Goal: Task Accomplishment & Management: Manage account settings

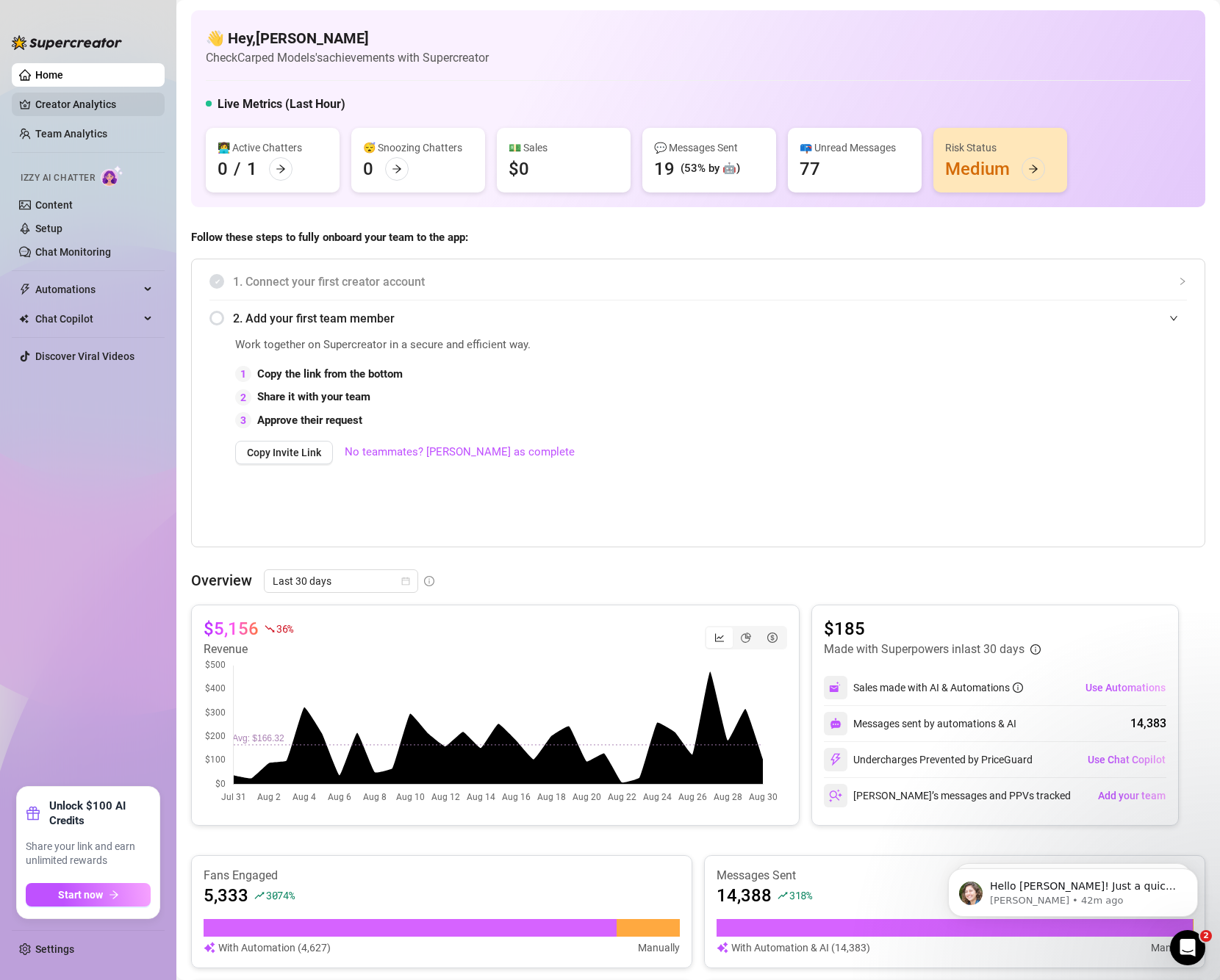
click at [66, 104] on link "Creator Analytics" at bounding box center [94, 104] width 117 height 23
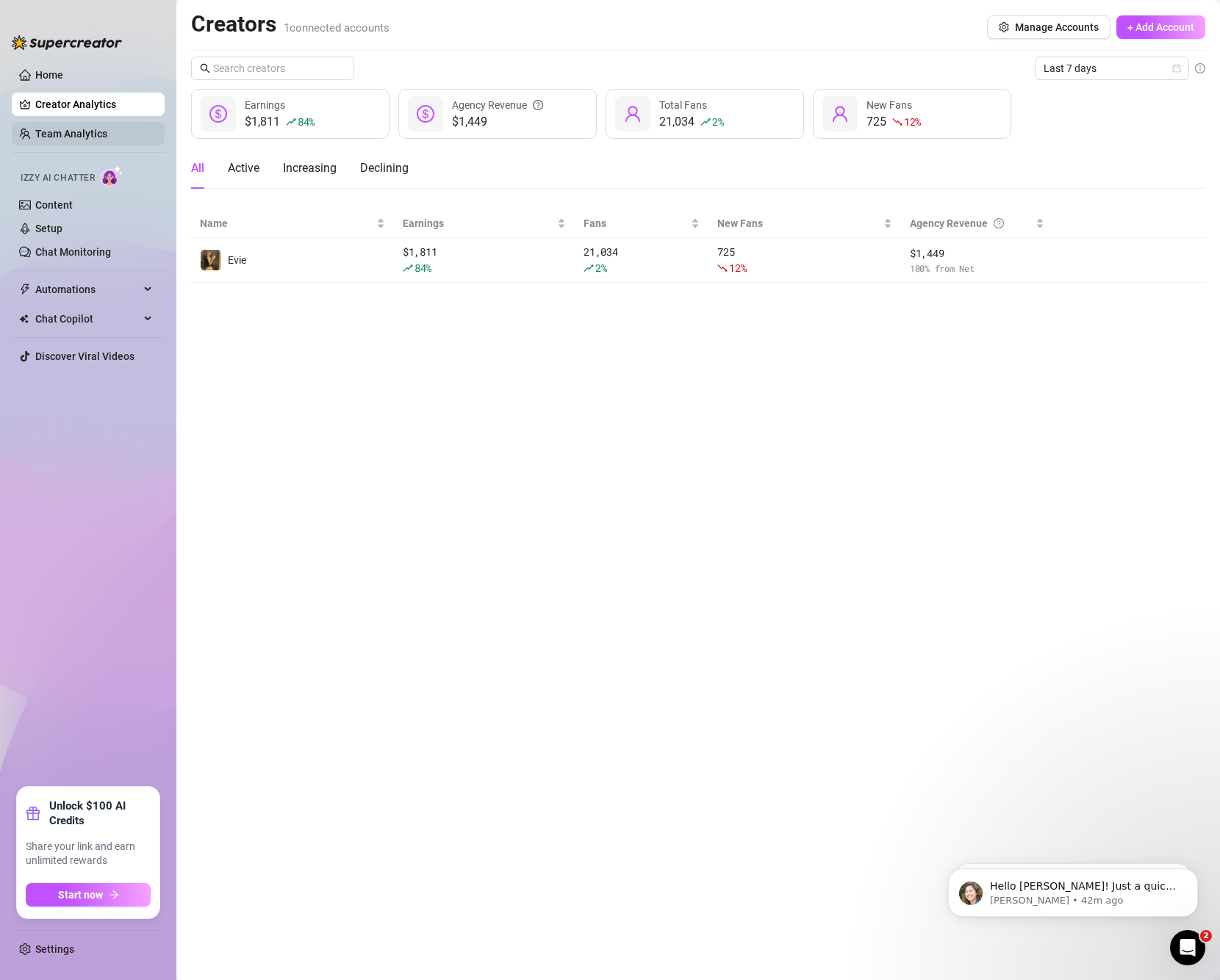
click at [99, 132] on link "Team Analytics" at bounding box center [71, 134] width 72 height 12
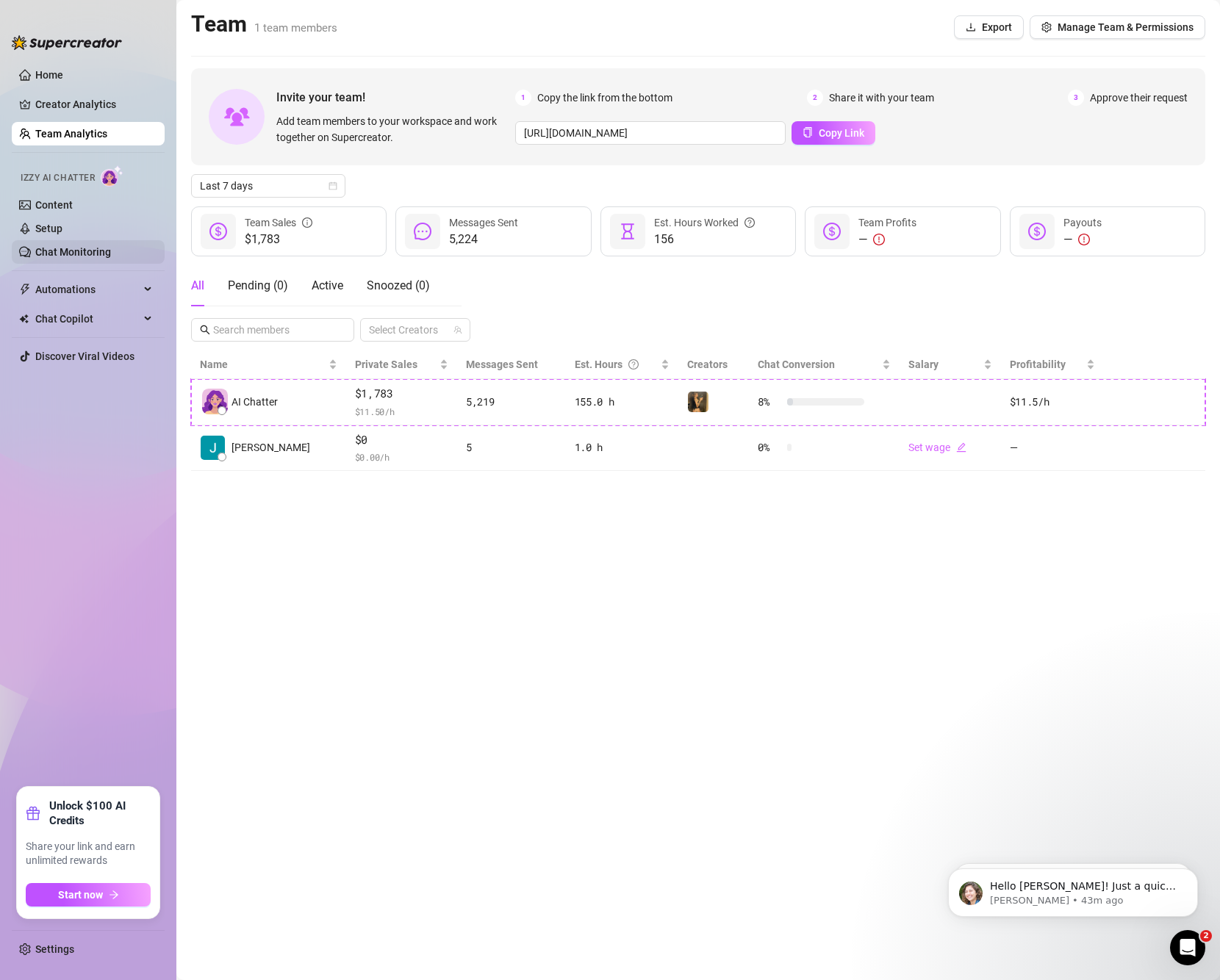
click at [92, 247] on link "Chat Monitoring" at bounding box center [73, 252] width 76 height 12
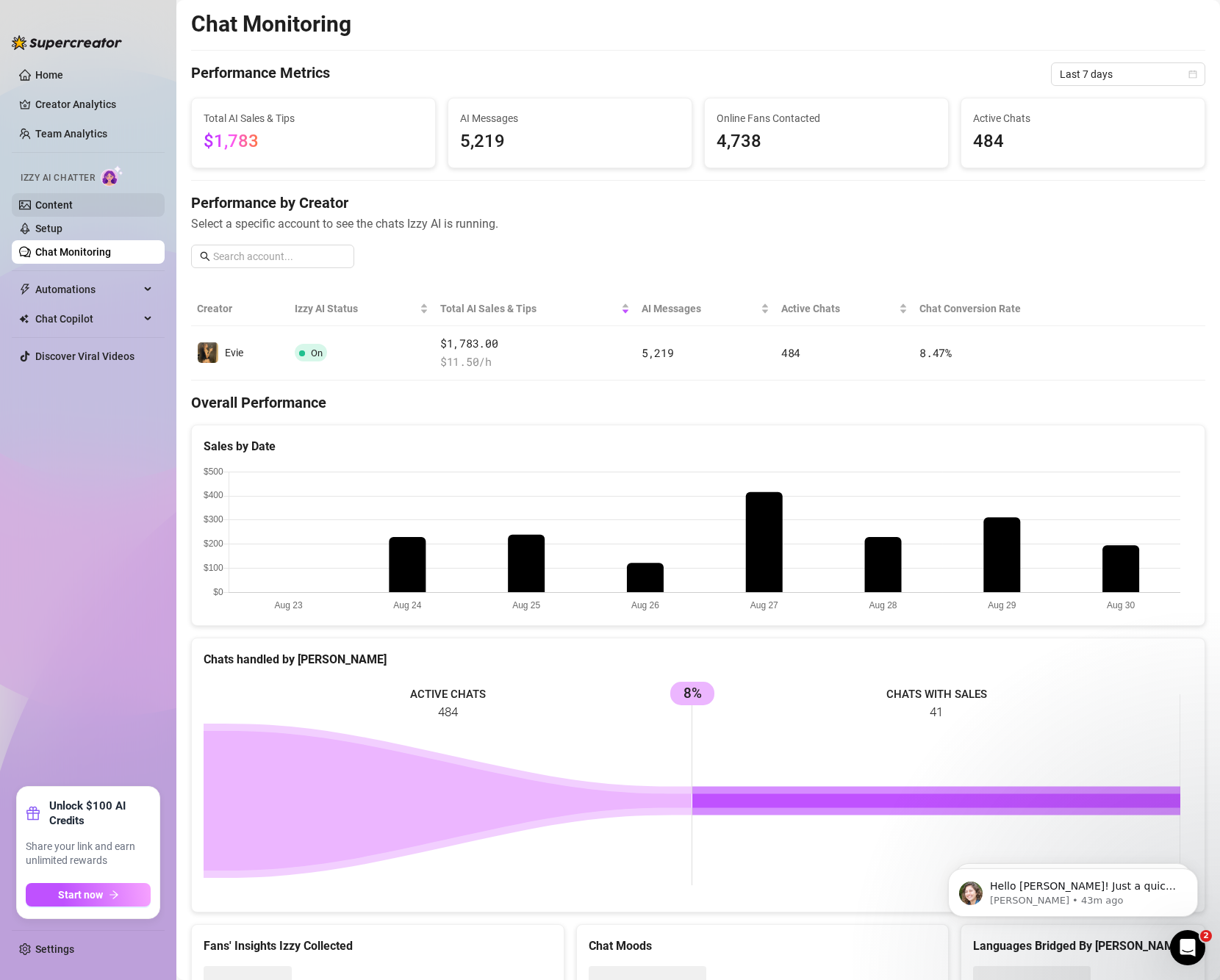
click at [73, 203] on link "Content" at bounding box center [54, 205] width 38 height 12
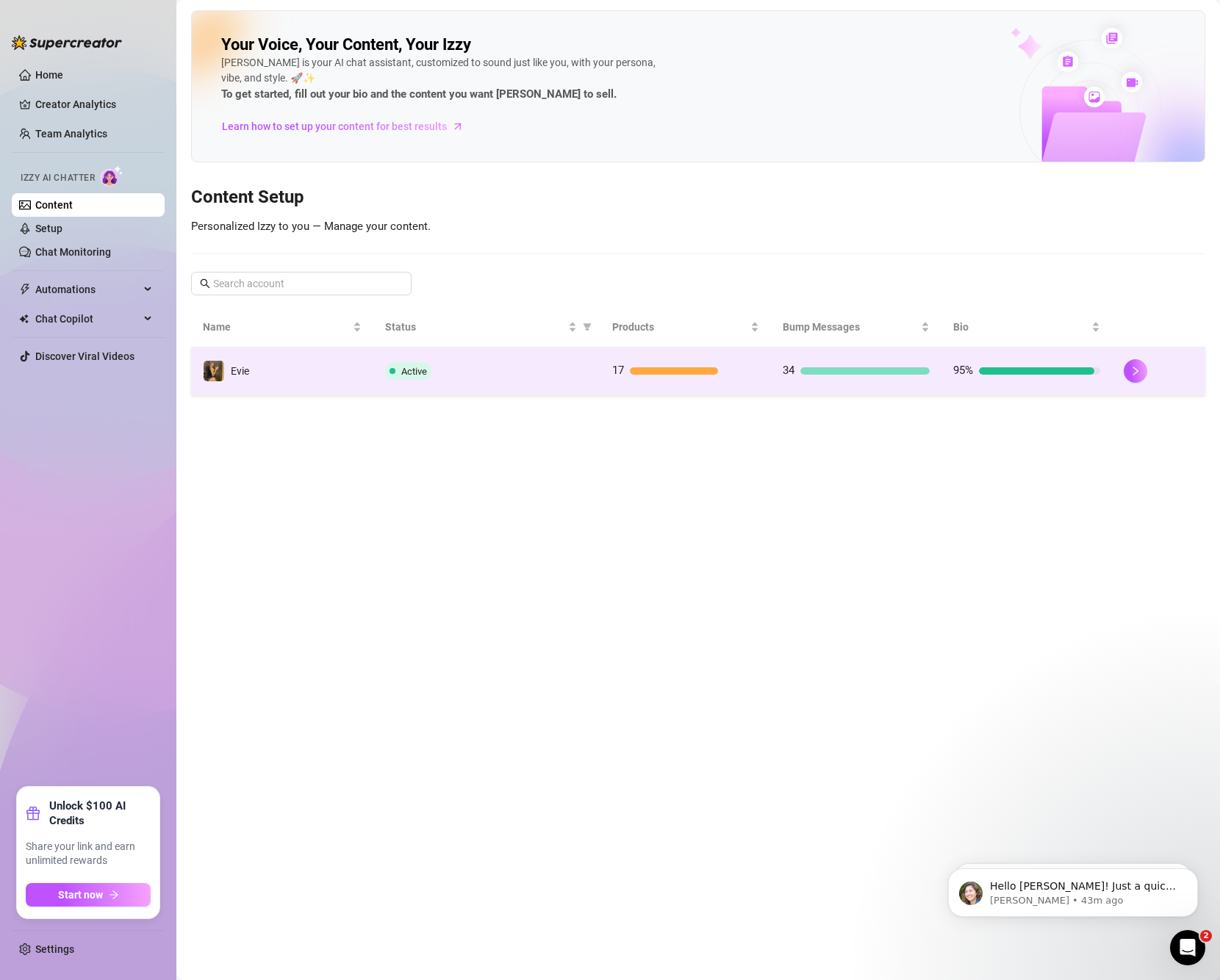
click at [448, 375] on div "Active" at bounding box center [487, 371] width 204 height 17
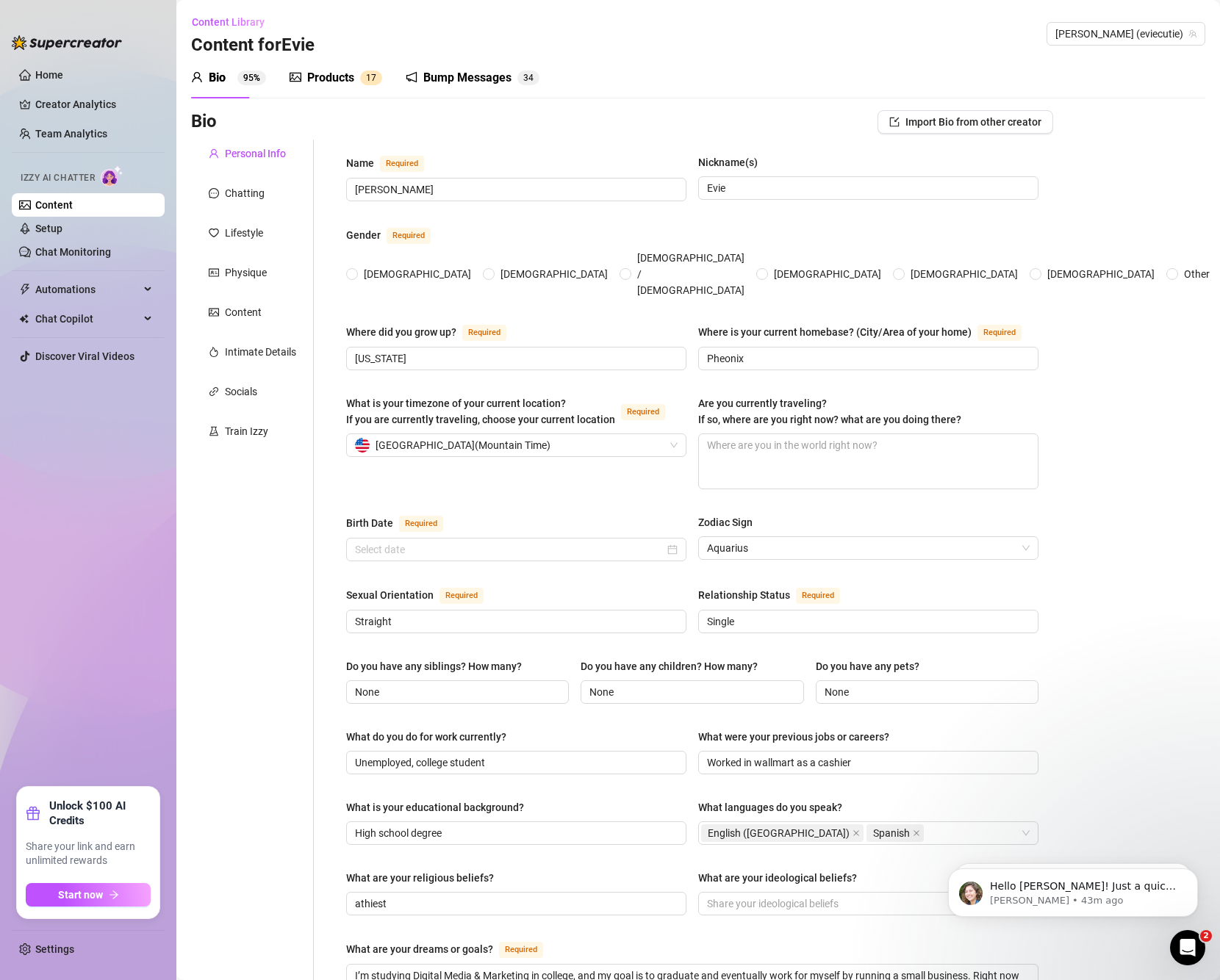
radio input "true"
type input "February 2nd, 2007"
click at [73, 210] on link "Content" at bounding box center [54, 205] width 38 height 12
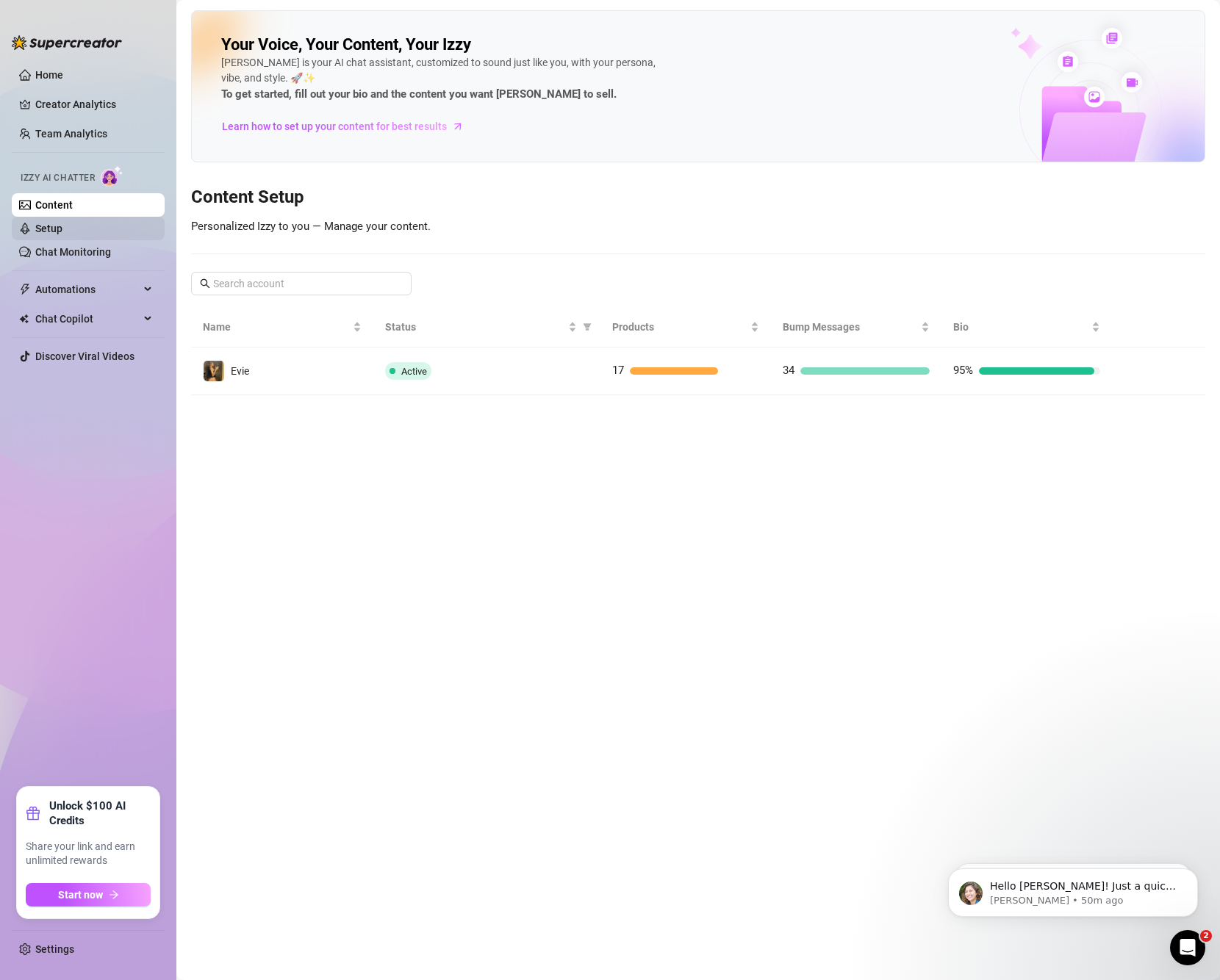
click at [63, 230] on link "Setup" at bounding box center [49, 229] width 27 height 12
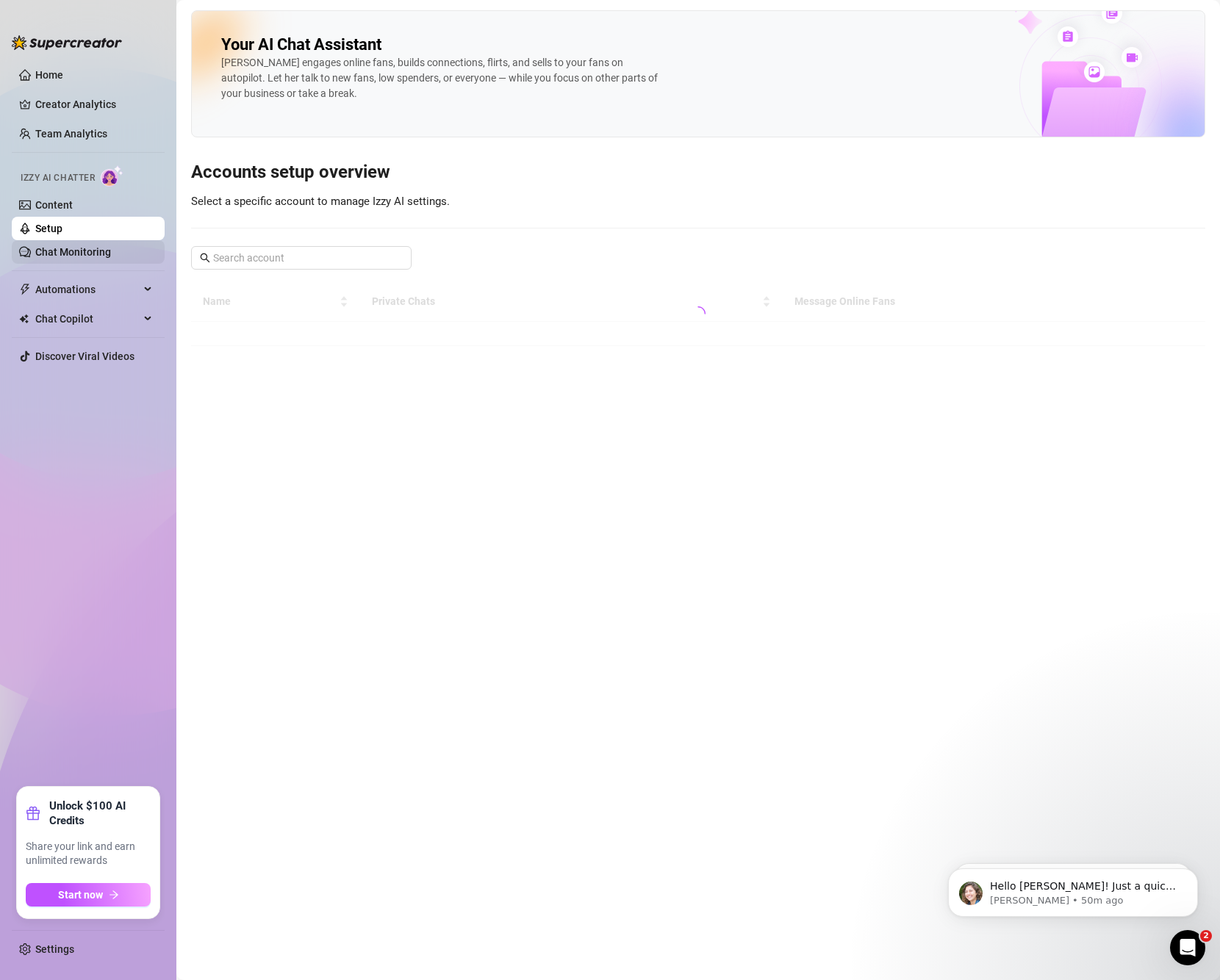
click at [90, 246] on link "Chat Monitoring" at bounding box center [73, 252] width 76 height 12
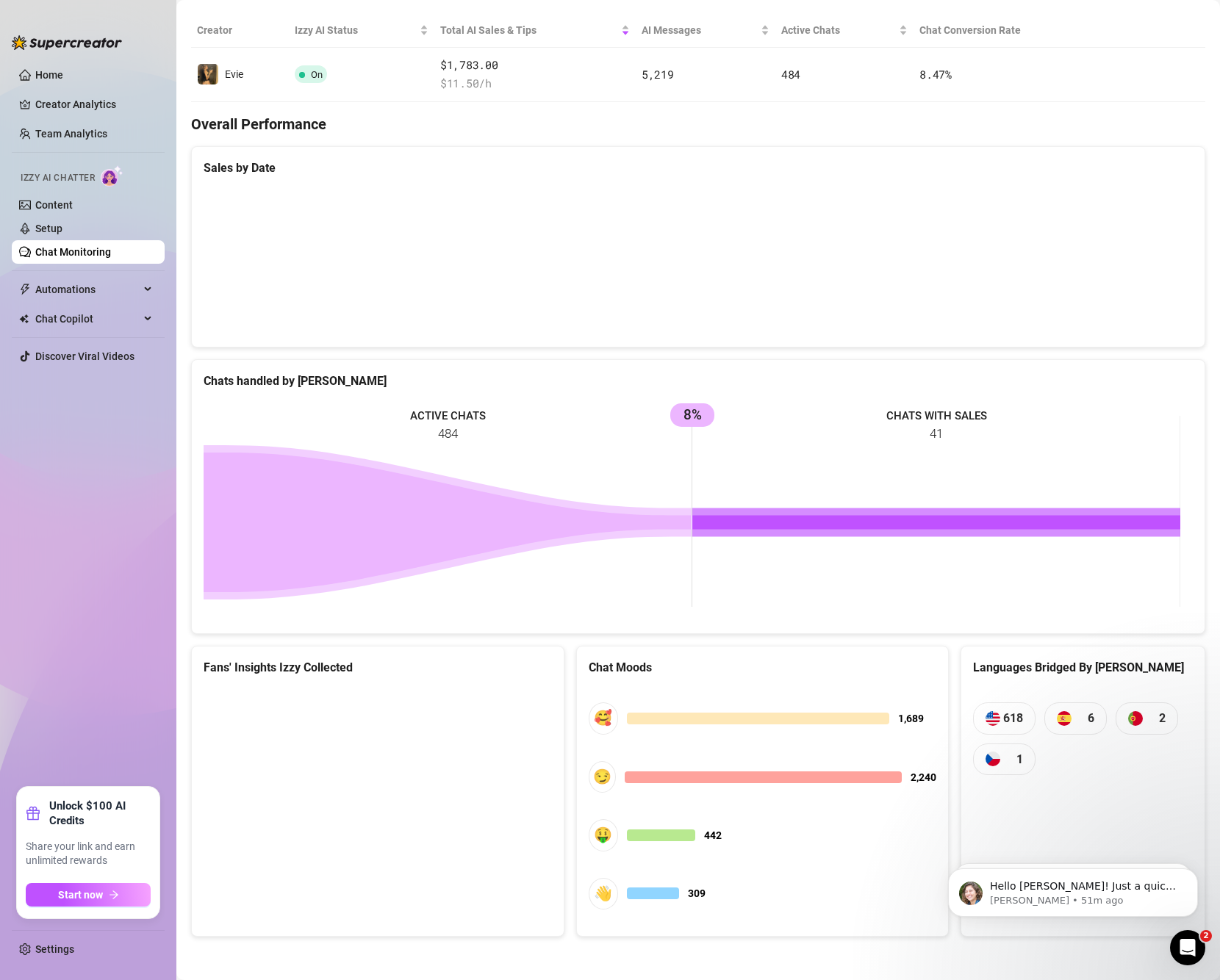
scroll to position [279, 0]
click at [1108, 830] on p "Hey Jack! It's been a week since subscribing to Supercreator! 🥳️ ​ I'm here in …" at bounding box center [1085, 833] width 190 height 14
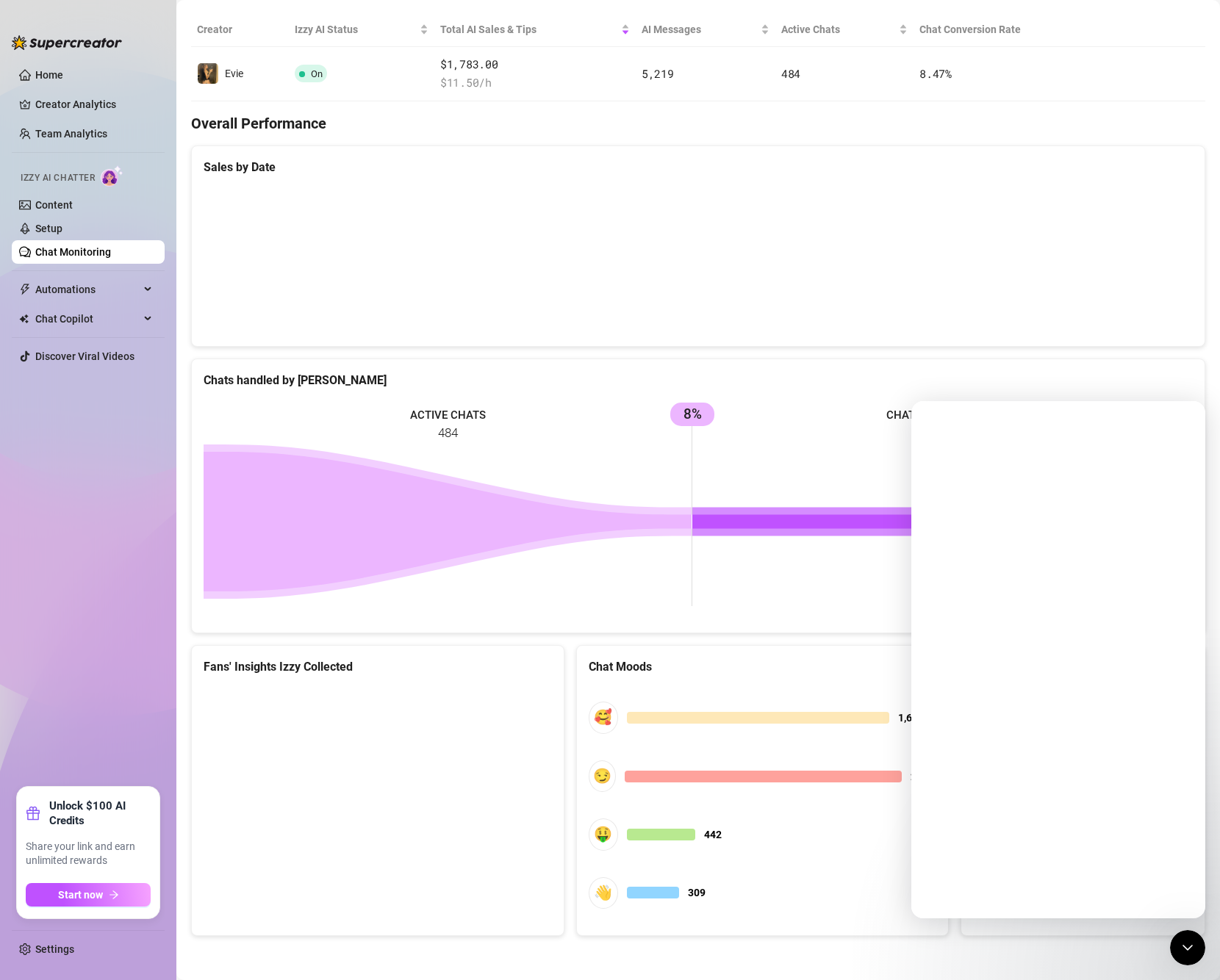
scroll to position [0, 0]
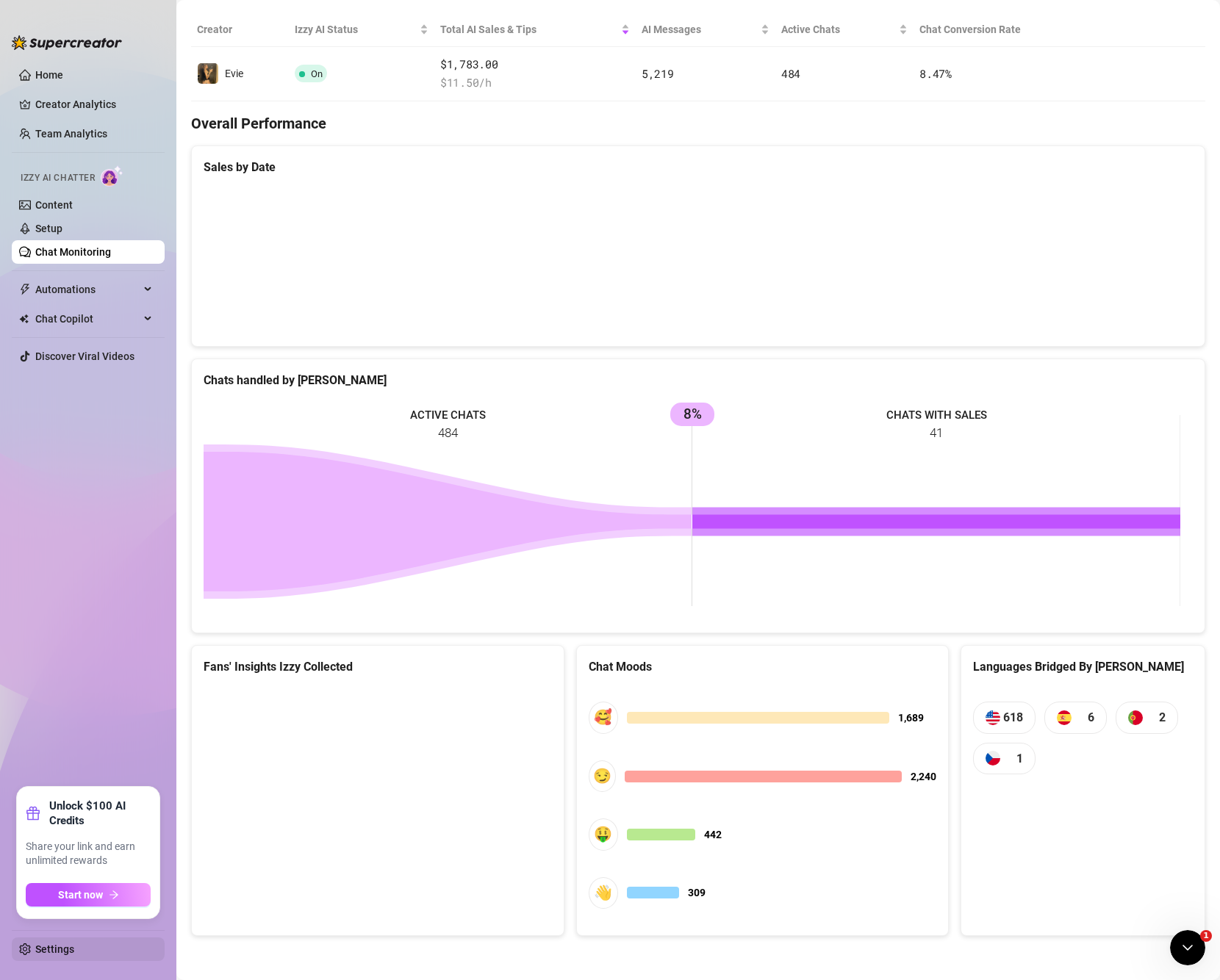
click at [74, 951] on link "Settings" at bounding box center [54, 950] width 39 height 12
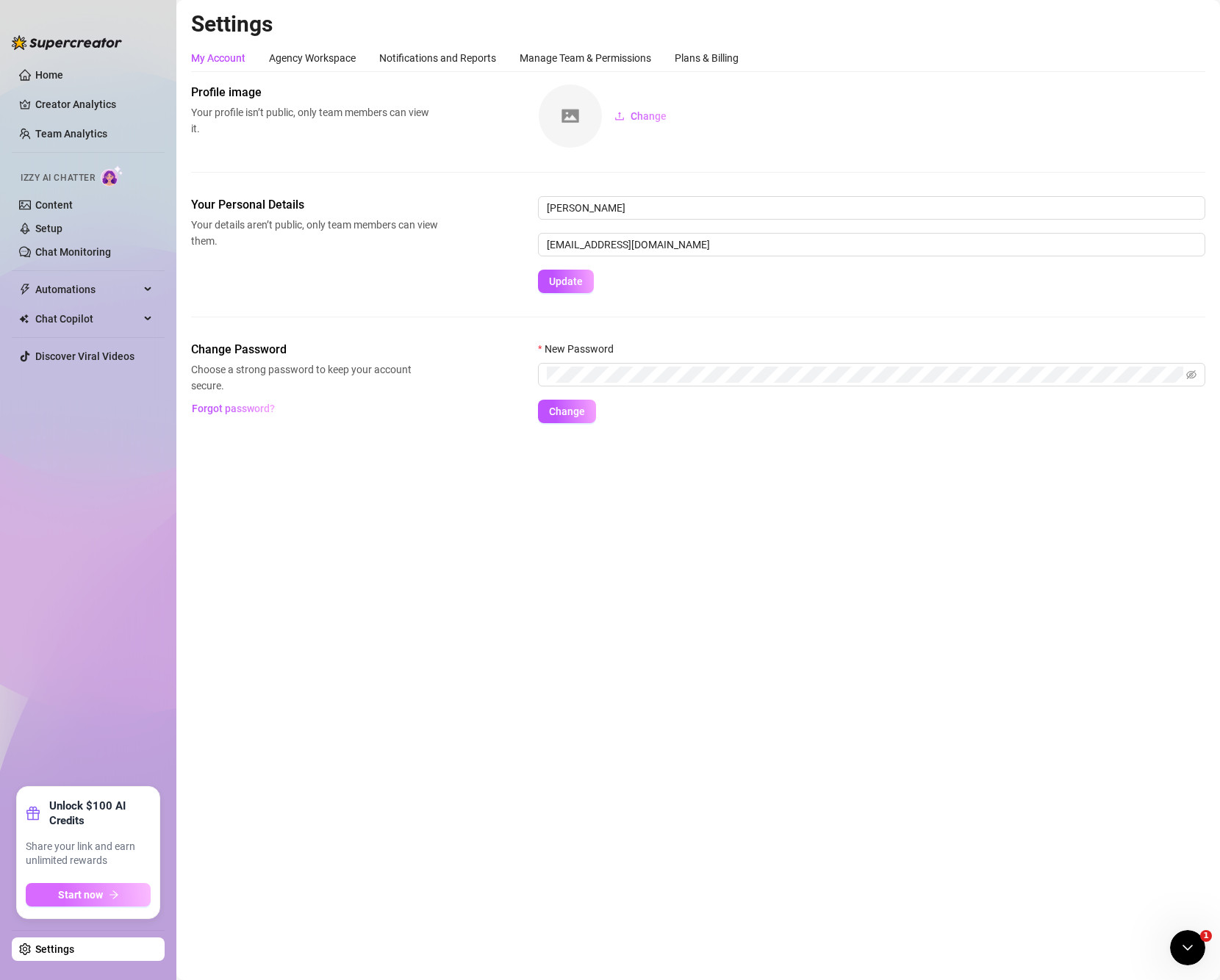
click at [112, 898] on icon "arrow-right" at bounding box center [114, 895] width 11 height 11
click at [107, 889] on div "Unlock $100 AI Credits Earn $100 worth of AI credits for each referral! Your Re…" at bounding box center [610, 490] width 1220 height 980
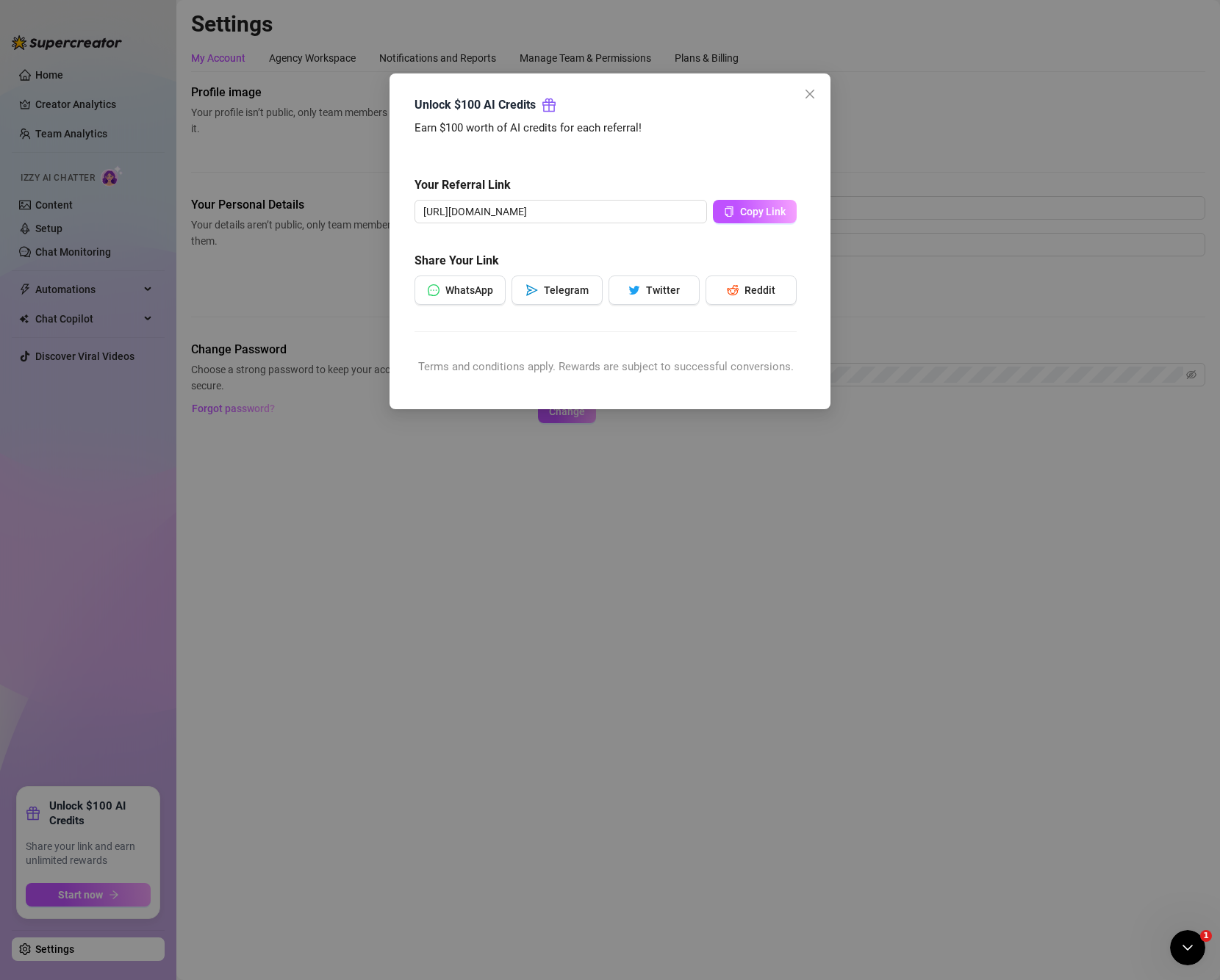
click at [798, 104] on div "Unlock $100 AI Credits Earn $100 worth of AI credits for each referral! Your Re…" at bounding box center [610, 490] width 1220 height 980
click at [809, 95] on div "Unlock $100 AI Credits Earn $100 worth of AI credits for each referral! Your Re…" at bounding box center [610, 490] width 1220 height 980
click at [302, 550] on div "Unlock $100 AI Credits Earn $100 worth of AI credits for each referral! Your Re…" at bounding box center [610, 490] width 1220 height 980
click at [806, 88] on div "Unlock $100 AI Credits Earn $100 worth of AI credits for each referral! Your Re…" at bounding box center [610, 490] width 1220 height 980
drag, startPoint x: 649, startPoint y: 107, endPoint x: 746, endPoint y: 202, distance: 135.8
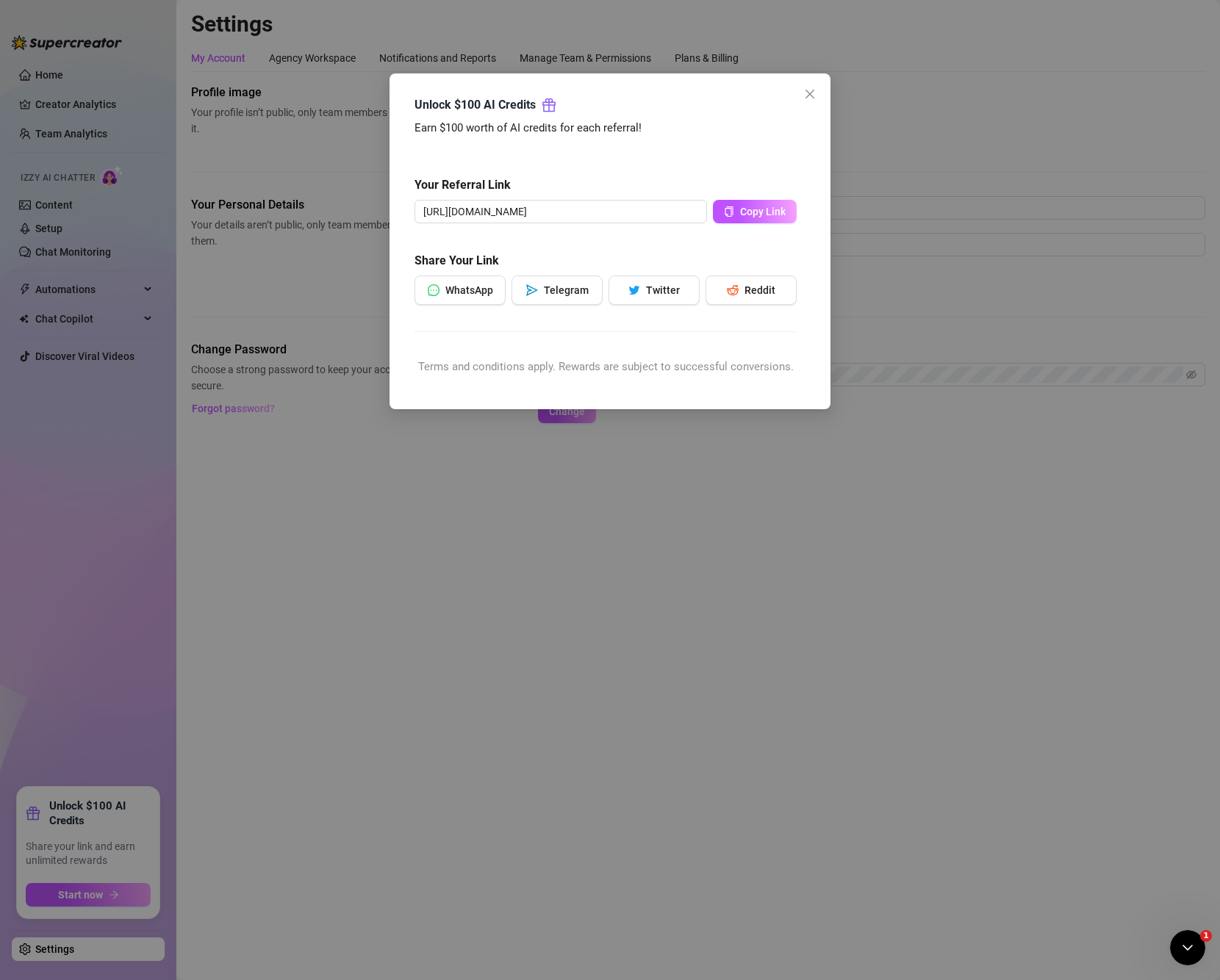
click at [641, 117] on div "Unlock $100 AI Credits Earn $100 worth of AI credits for each referral! Your Re…" at bounding box center [610, 490] width 1220 height 980
click at [745, 217] on div "Unlock $100 AI Credits Earn $100 worth of AI credits for each referral! Your Re…" at bounding box center [610, 490] width 1220 height 980
drag, startPoint x: 710, startPoint y: 210, endPoint x: 748, endPoint y: 213, distance: 38.1
click at [719, 210] on div "Unlock $100 AI Credits Earn $100 worth of AI credits for each referral! Your Re…" at bounding box center [610, 490] width 1220 height 980
drag, startPoint x: 667, startPoint y: 280, endPoint x: 674, endPoint y: 270, distance: 12.2
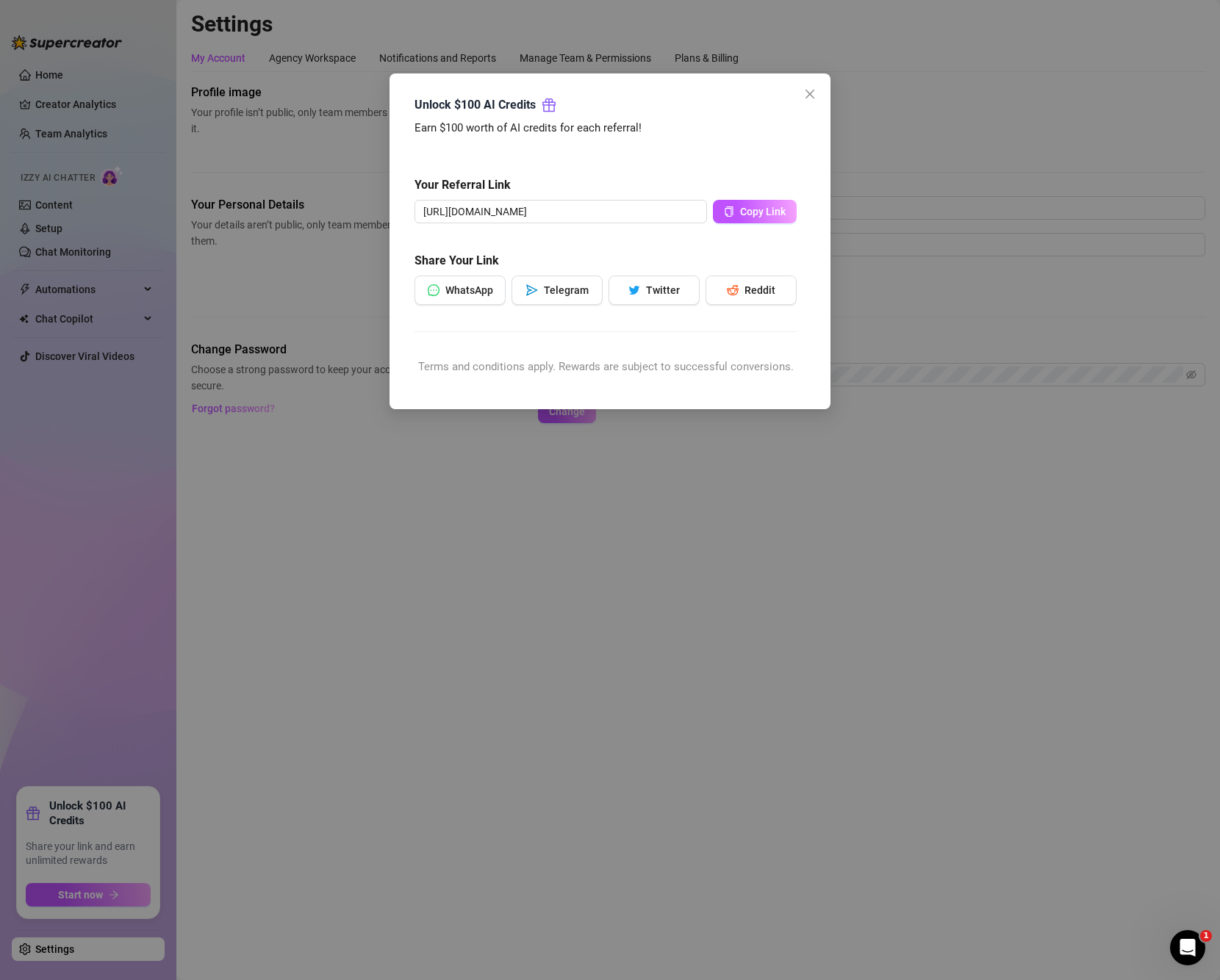
click at [667, 281] on div "Unlock $100 AI Credits Earn $100 worth of AI credits for each referral! Your Re…" at bounding box center [610, 490] width 1220 height 980
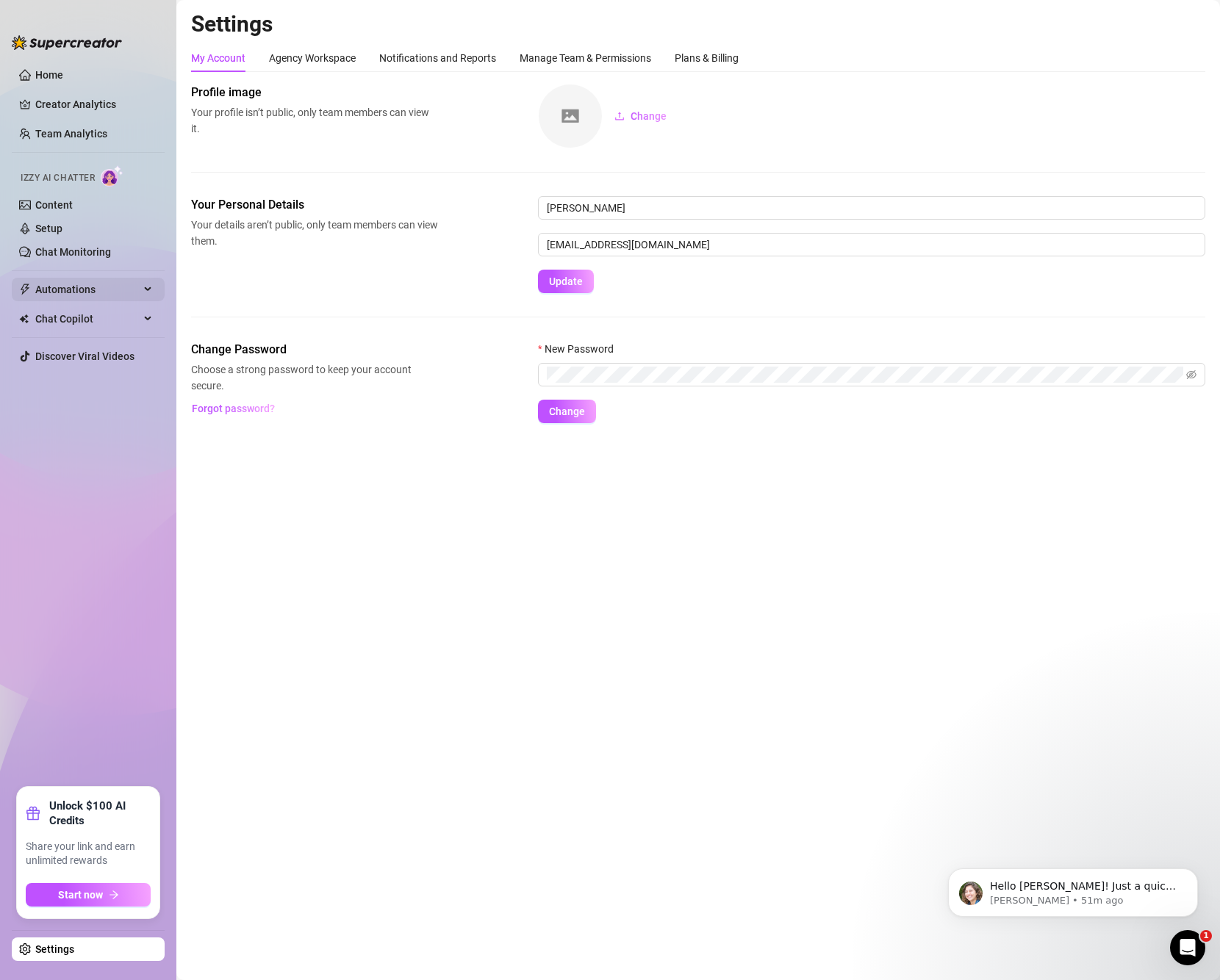
click at [70, 290] on span "Automations" at bounding box center [88, 289] width 104 height 23
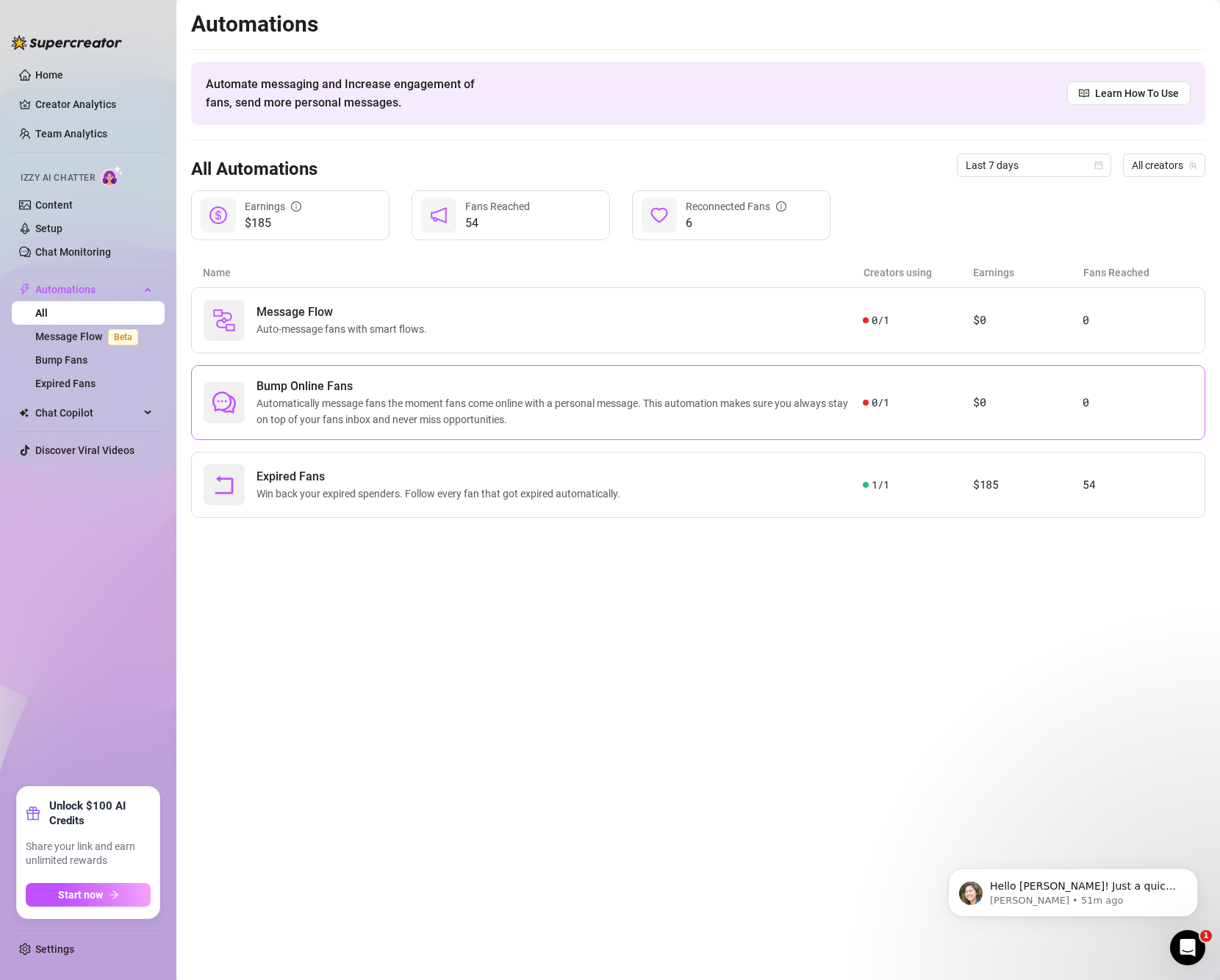
click at [889, 387] on div "Bump Online Fans Automatically message fans the moment fans come online with a …" at bounding box center [698, 403] width 1014 height 75
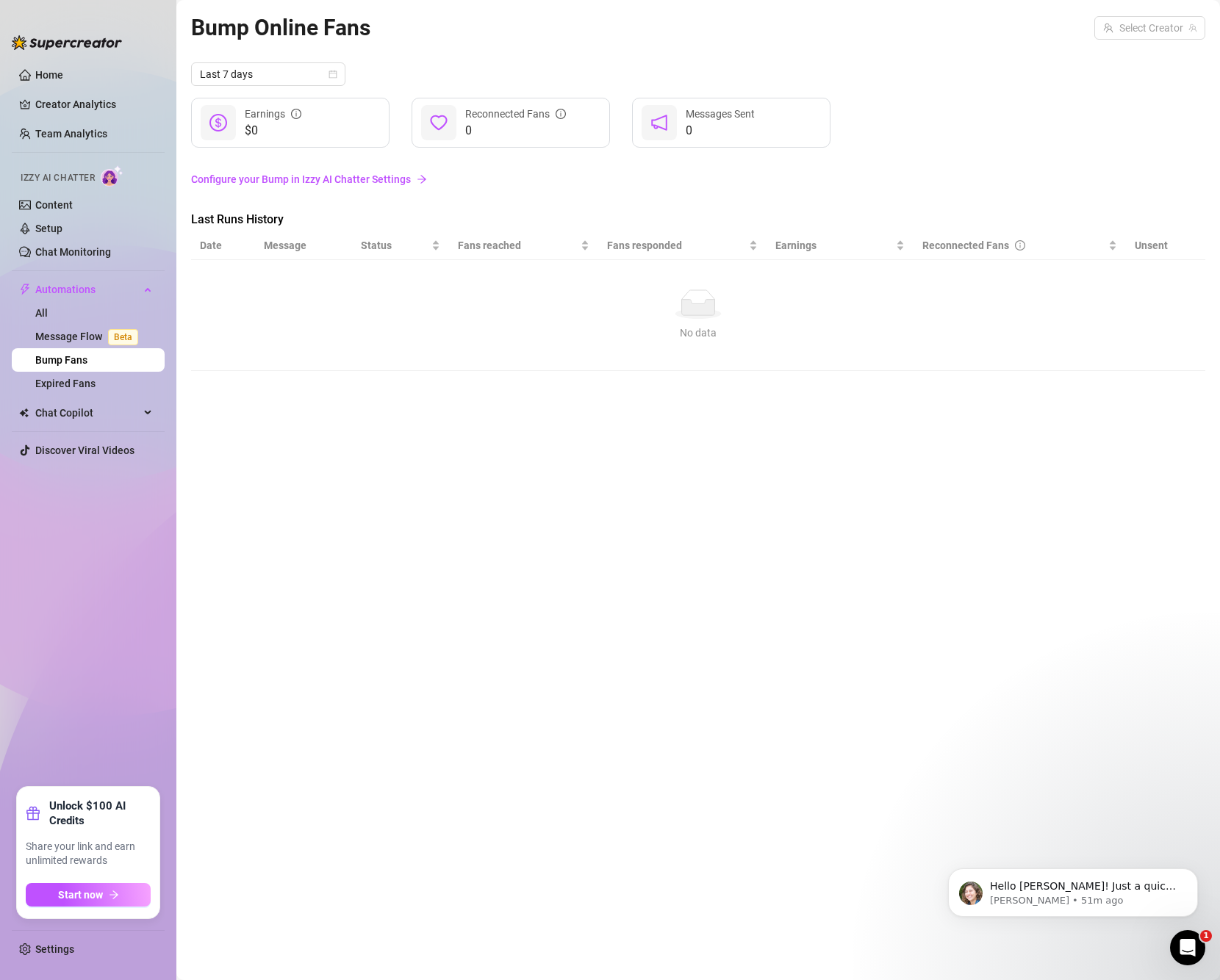
click at [372, 182] on link "Configure your Bump in Izzy AI Chatter Settings" at bounding box center [698, 179] width 1014 height 16
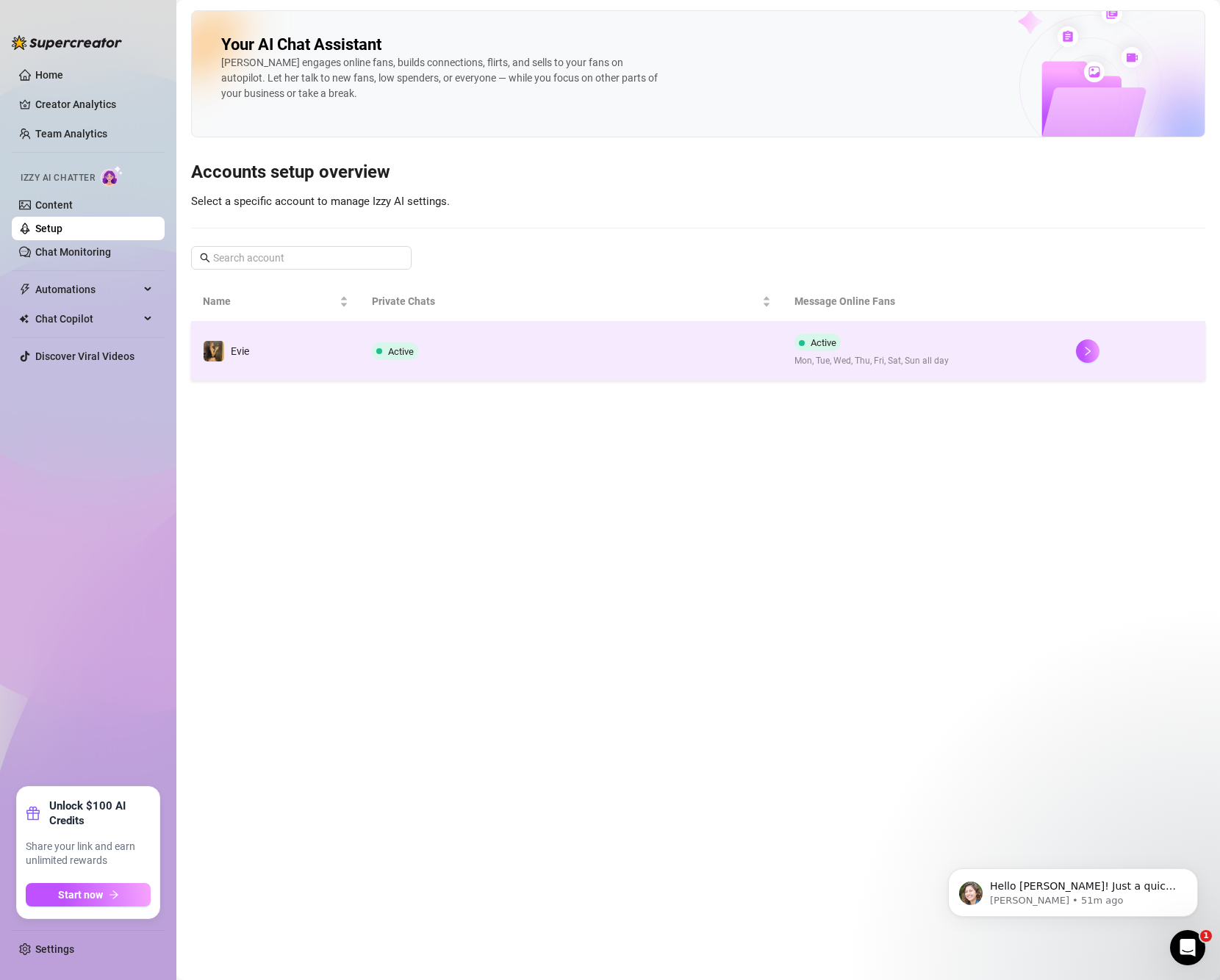
click at [522, 353] on td "Active" at bounding box center [571, 351] width 422 height 59
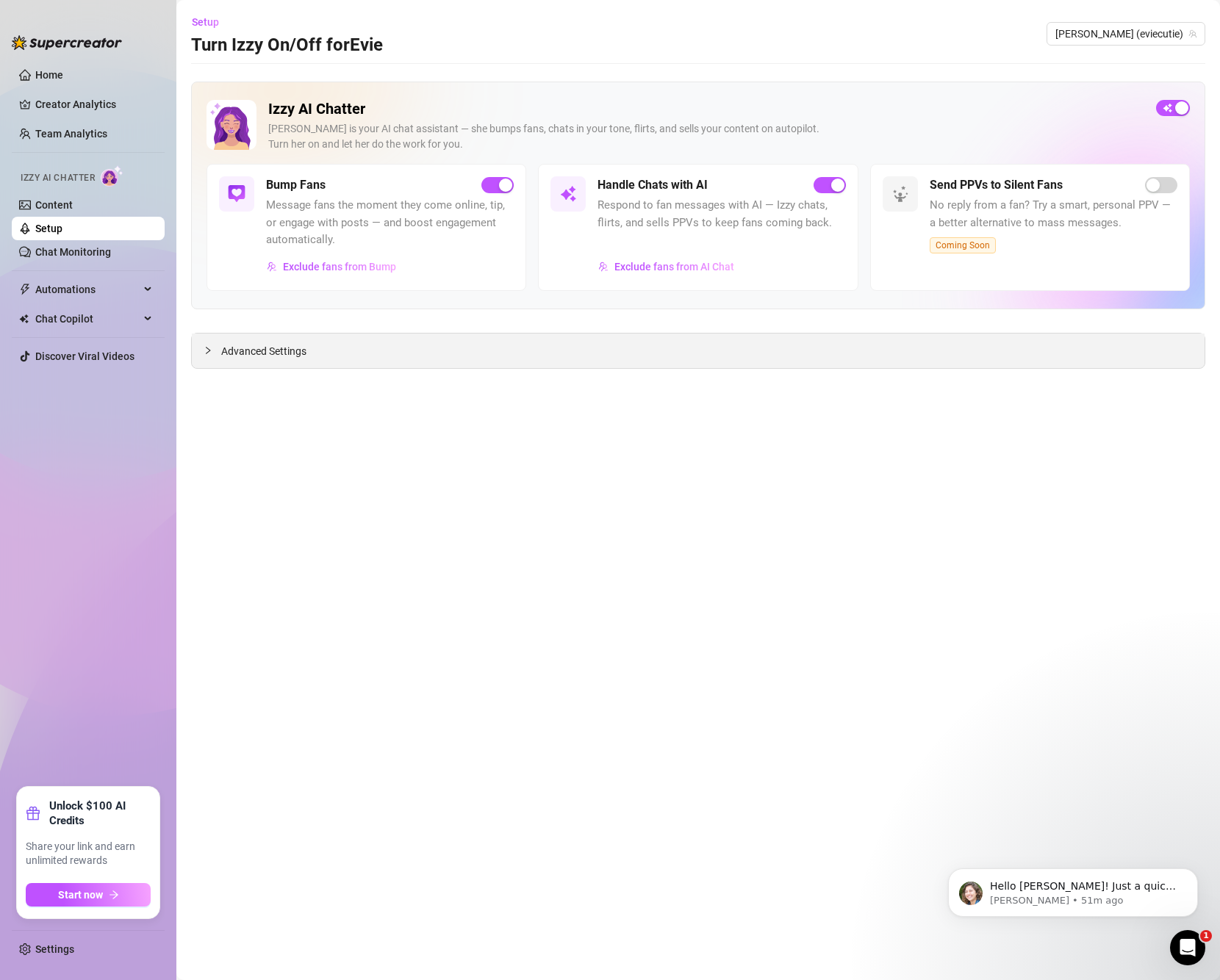
click at [211, 349] on icon "collapsed" at bounding box center [208, 350] width 9 height 9
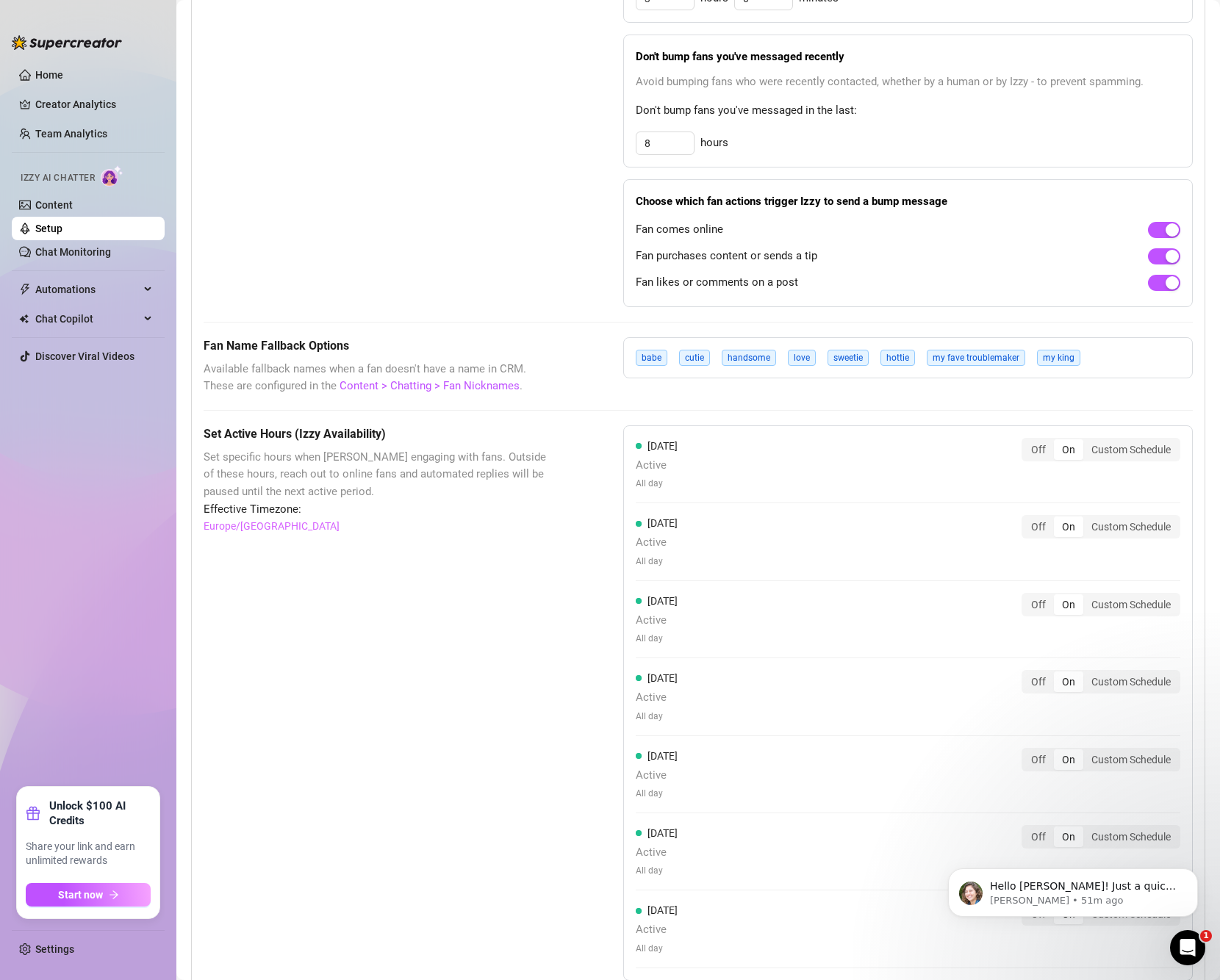
scroll to position [1011, 0]
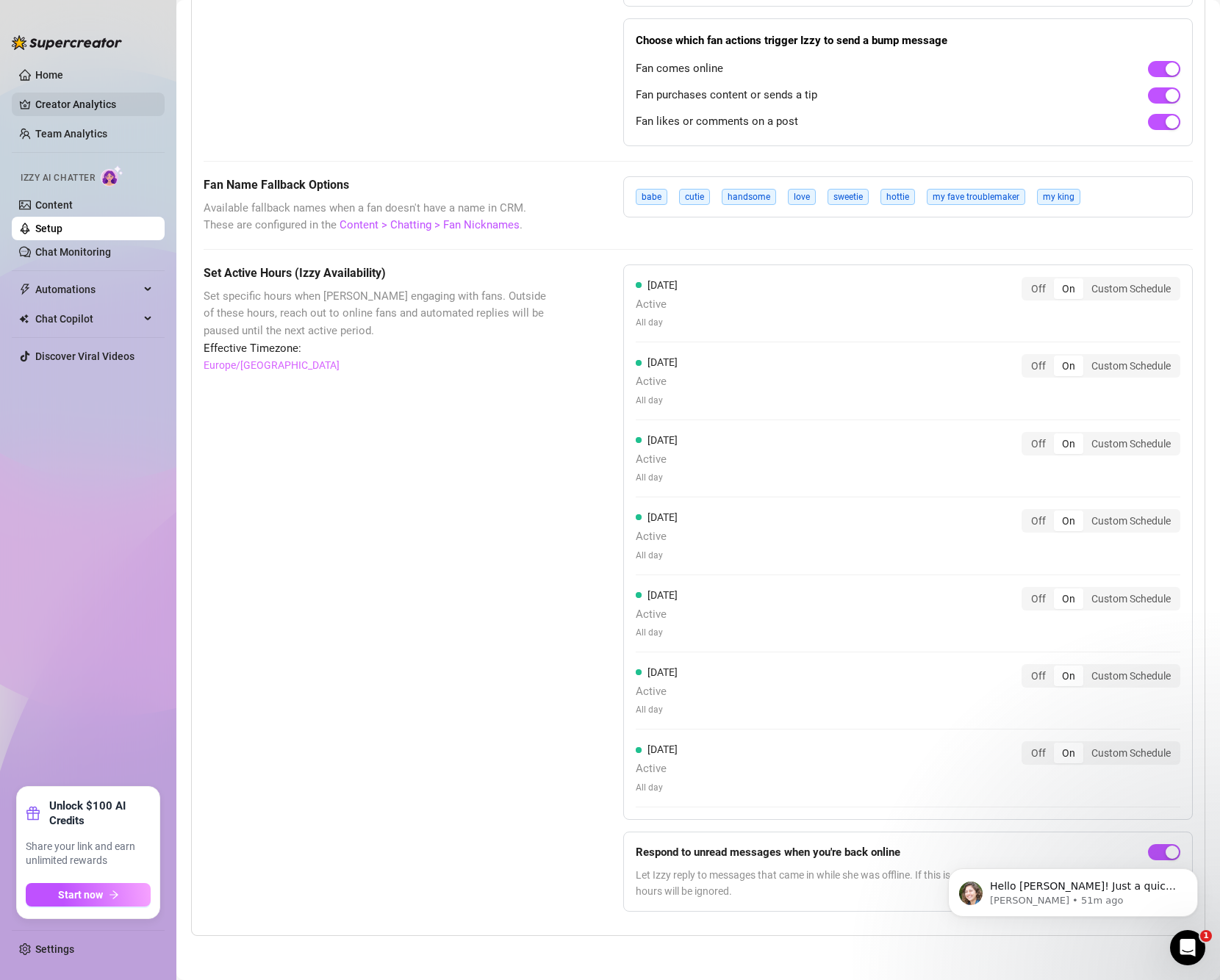
click at [107, 98] on link "Creator Analytics" at bounding box center [94, 104] width 117 height 23
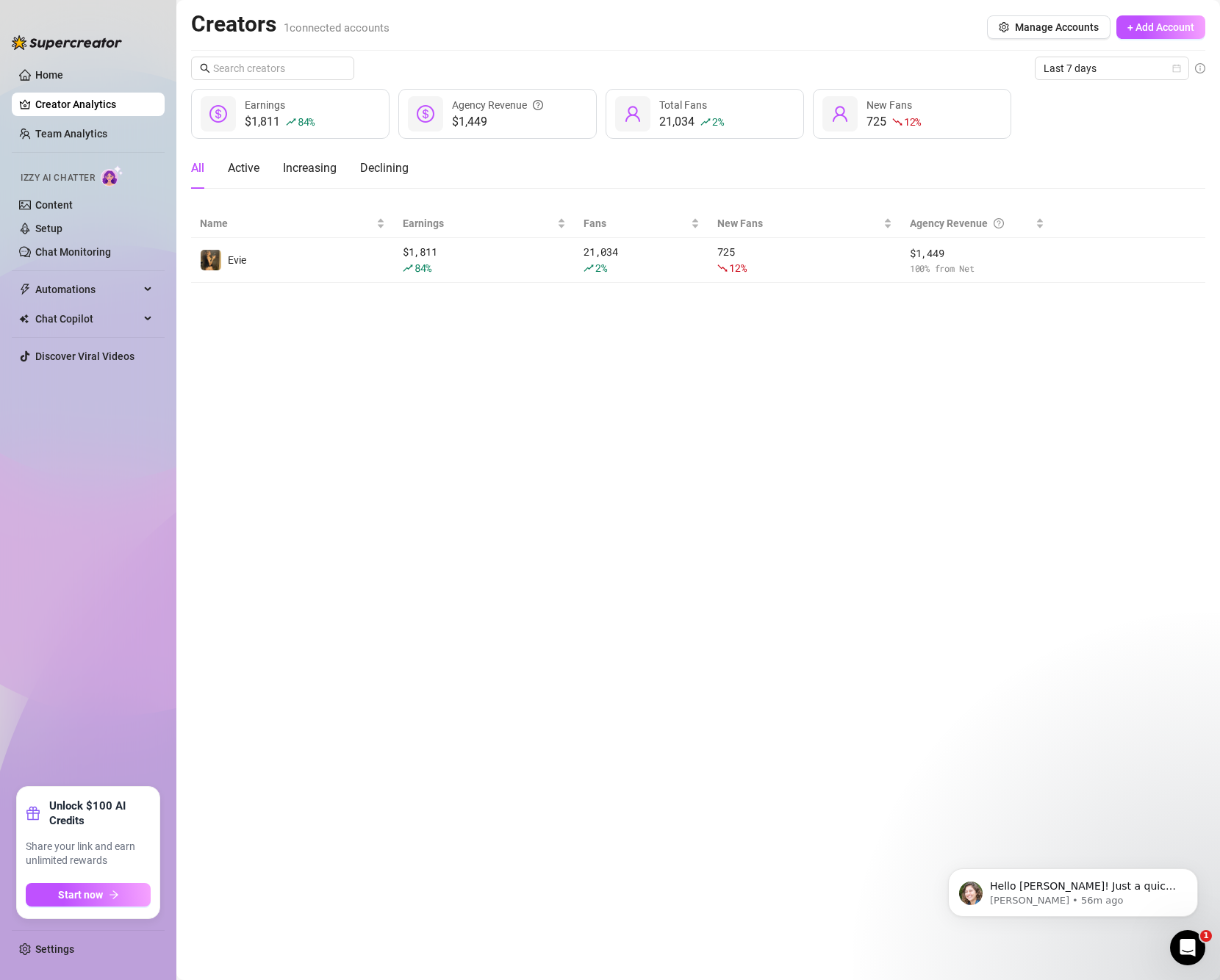
drag, startPoint x: 443, startPoint y: 8, endPoint x: 380, endPoint y: 1, distance: 63.4
click at [348, 15] on main "Creators 1 connected accounts Manage Accounts + Add Account Last 7 days $1,811 …" at bounding box center [698, 490] width 1044 height 980
click at [1150, 21] on span "+ Add Account" at bounding box center [1161, 27] width 67 height 12
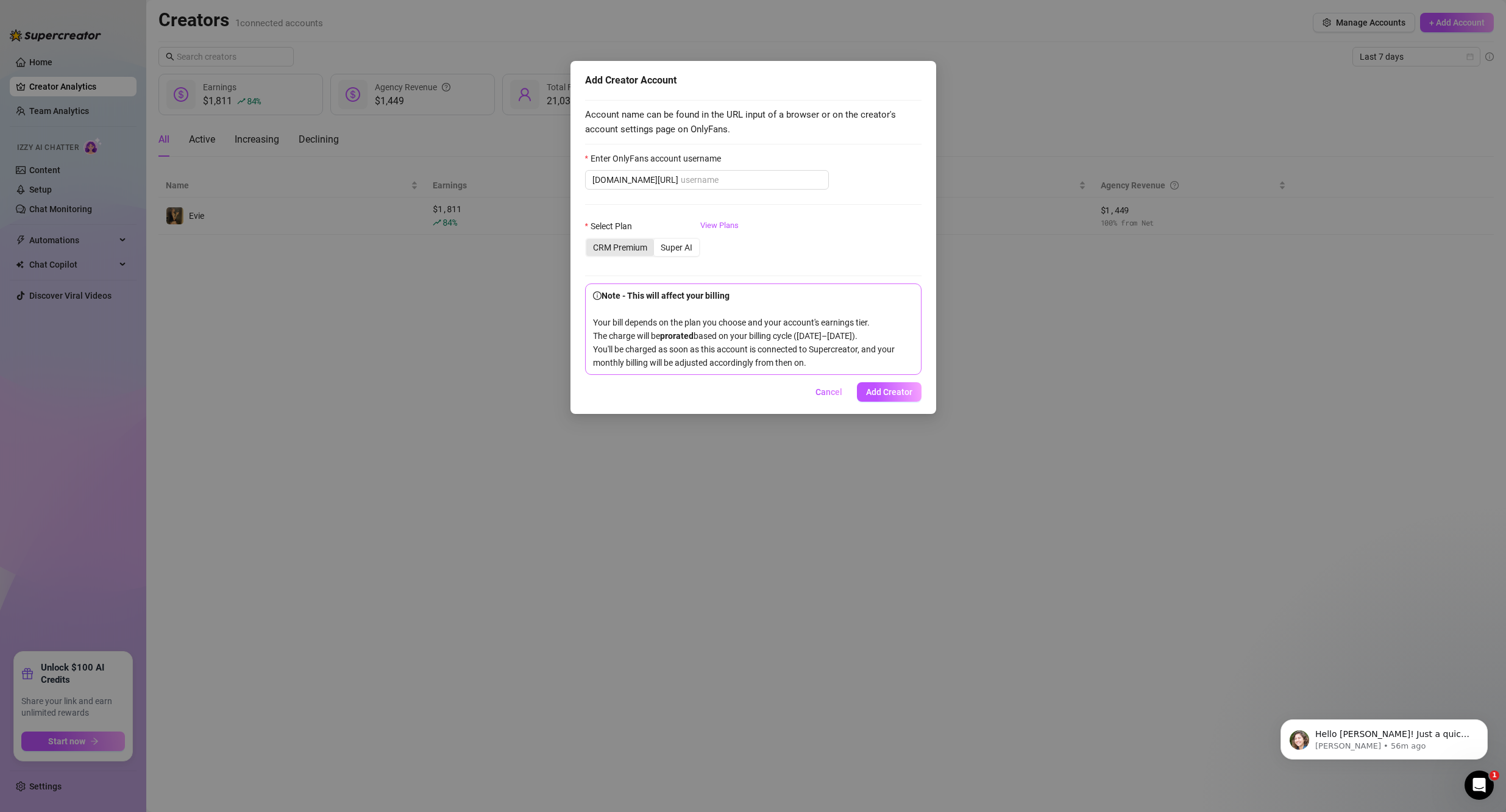
click at [634, 253] on div "CRM Premium" at bounding box center [620, 247] width 68 height 17
click at [589, 241] on input "CRM Premium" at bounding box center [589, 241] width 0 height 0
click at [692, 248] on div "Super AI" at bounding box center [676, 247] width 45 height 17
click at [657, 241] on input "Super AI" at bounding box center [657, 241] width 0 height 0
click at [723, 224] on link "View Plans" at bounding box center [719, 244] width 38 height 49
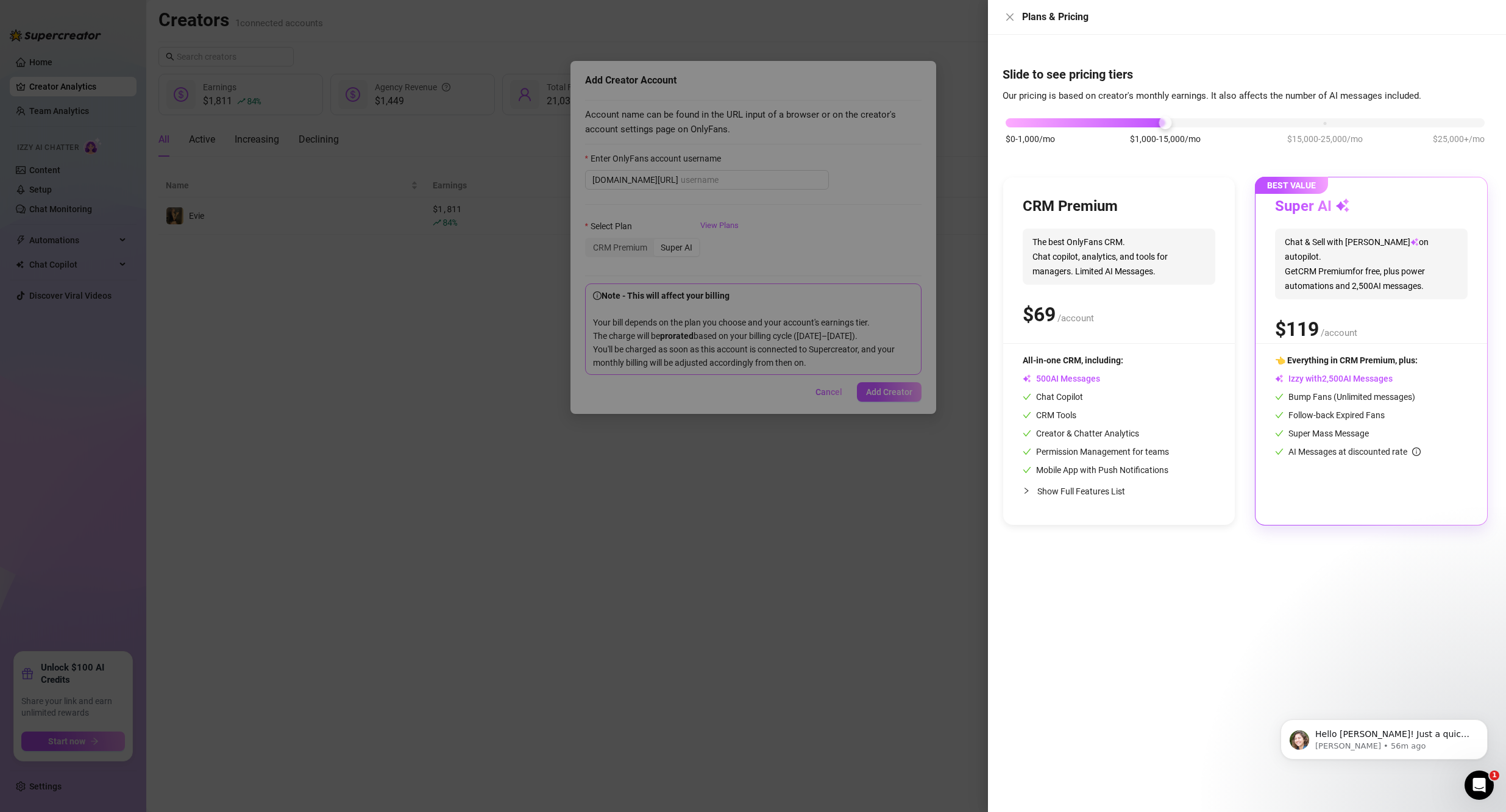
click at [1011, 264] on span "Chat & Sell with Izzy on autopilot. Get CRM Premium for free, plus power automa…" at bounding box center [1371, 264] width 193 height 71
click at [872, 226] on div at bounding box center [753, 406] width 1506 height 812
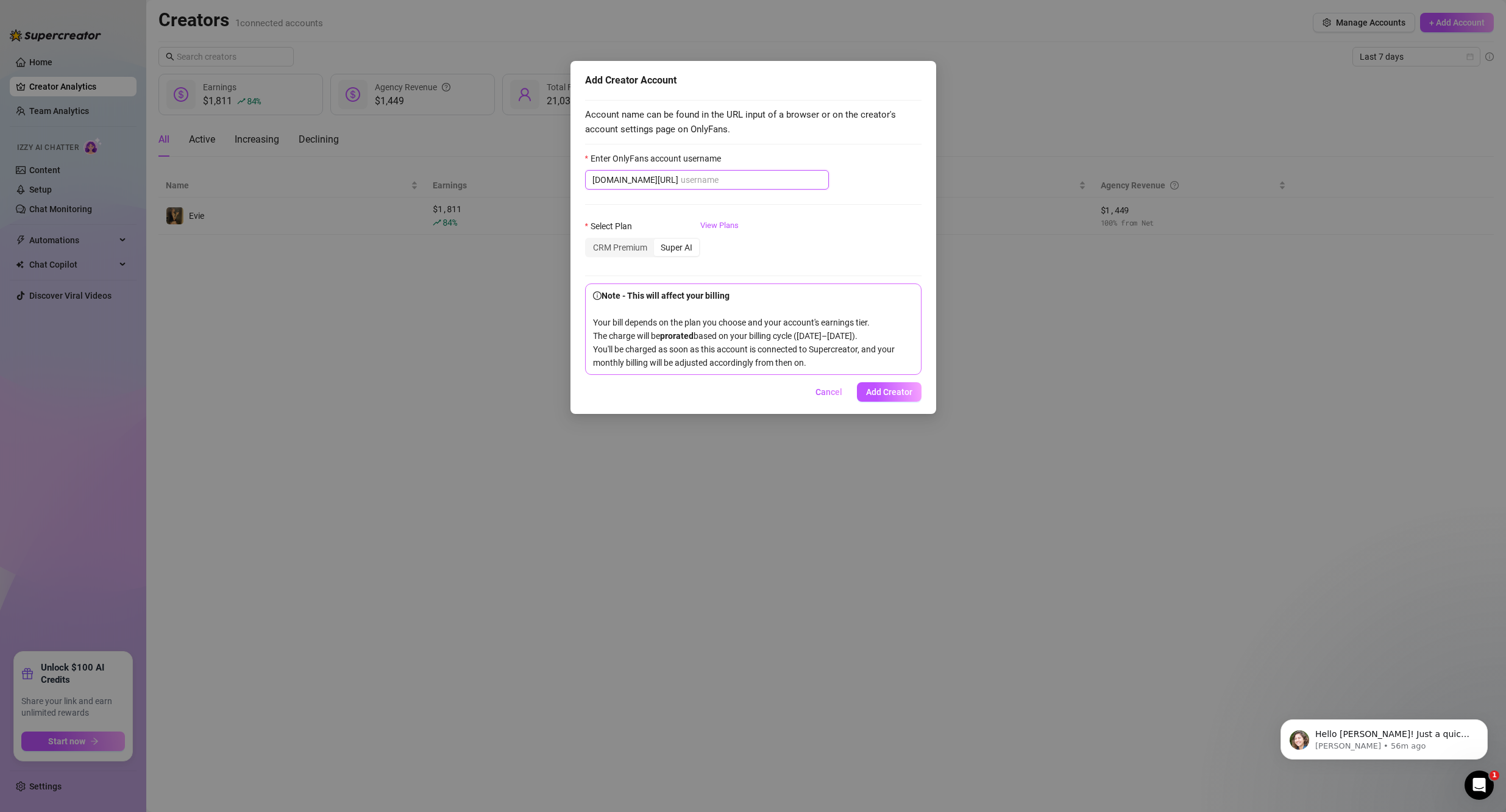
click at [725, 179] on input "Enter OnlyFans account username" at bounding box center [751, 179] width 141 height 13
click at [697, 185] on input "Enter OnlyFans account username" at bounding box center [751, 179] width 141 height 13
drag, startPoint x: 737, startPoint y: 184, endPoint x: 727, endPoint y: 182, distance: 10.2
click at [737, 184] on input "Enter OnlyFans account username" at bounding box center [751, 179] width 141 height 13
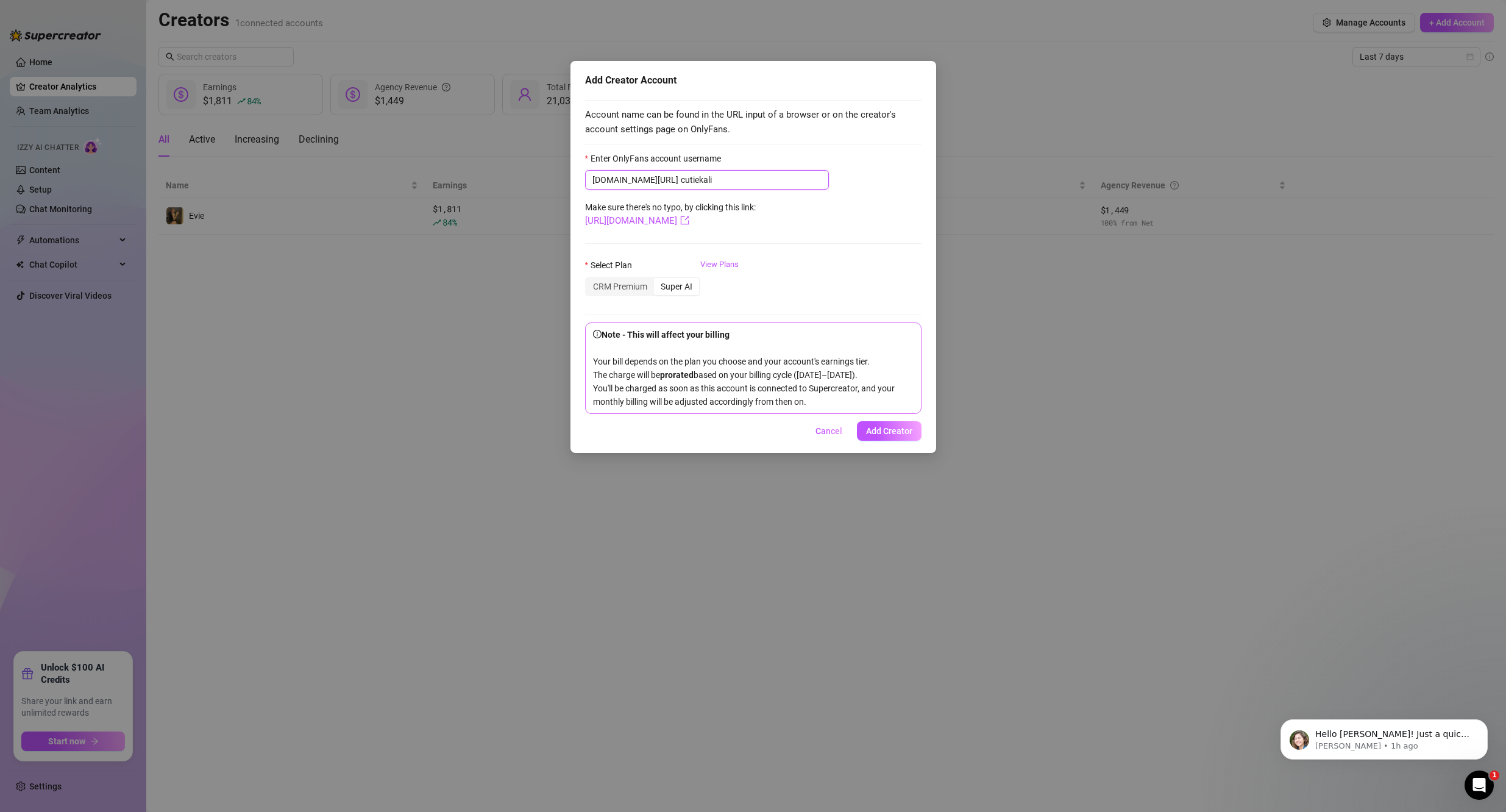
type input "cutiekali"
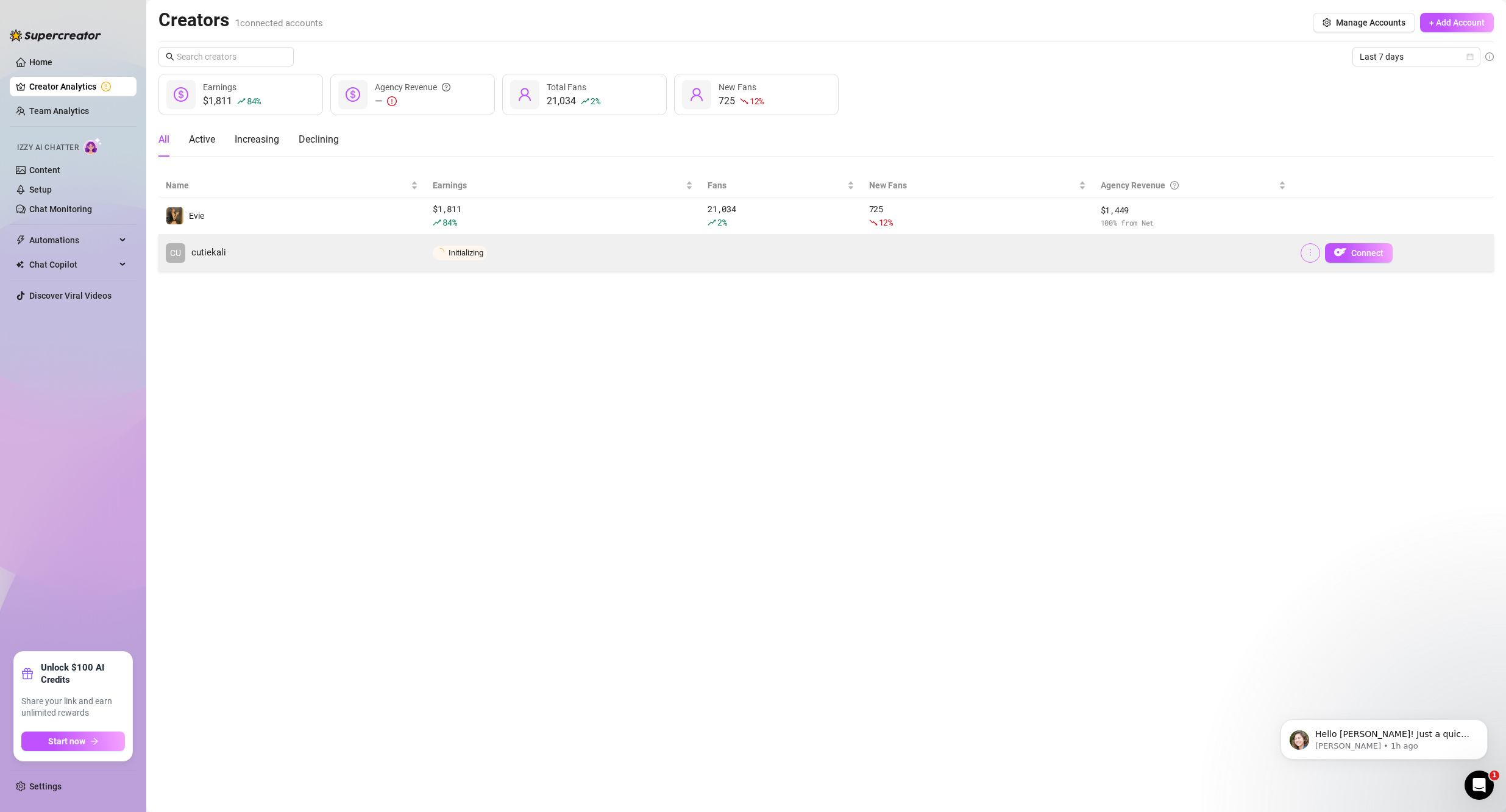
click at [1011, 253] on icon "more" at bounding box center [1310, 252] width 9 height 9
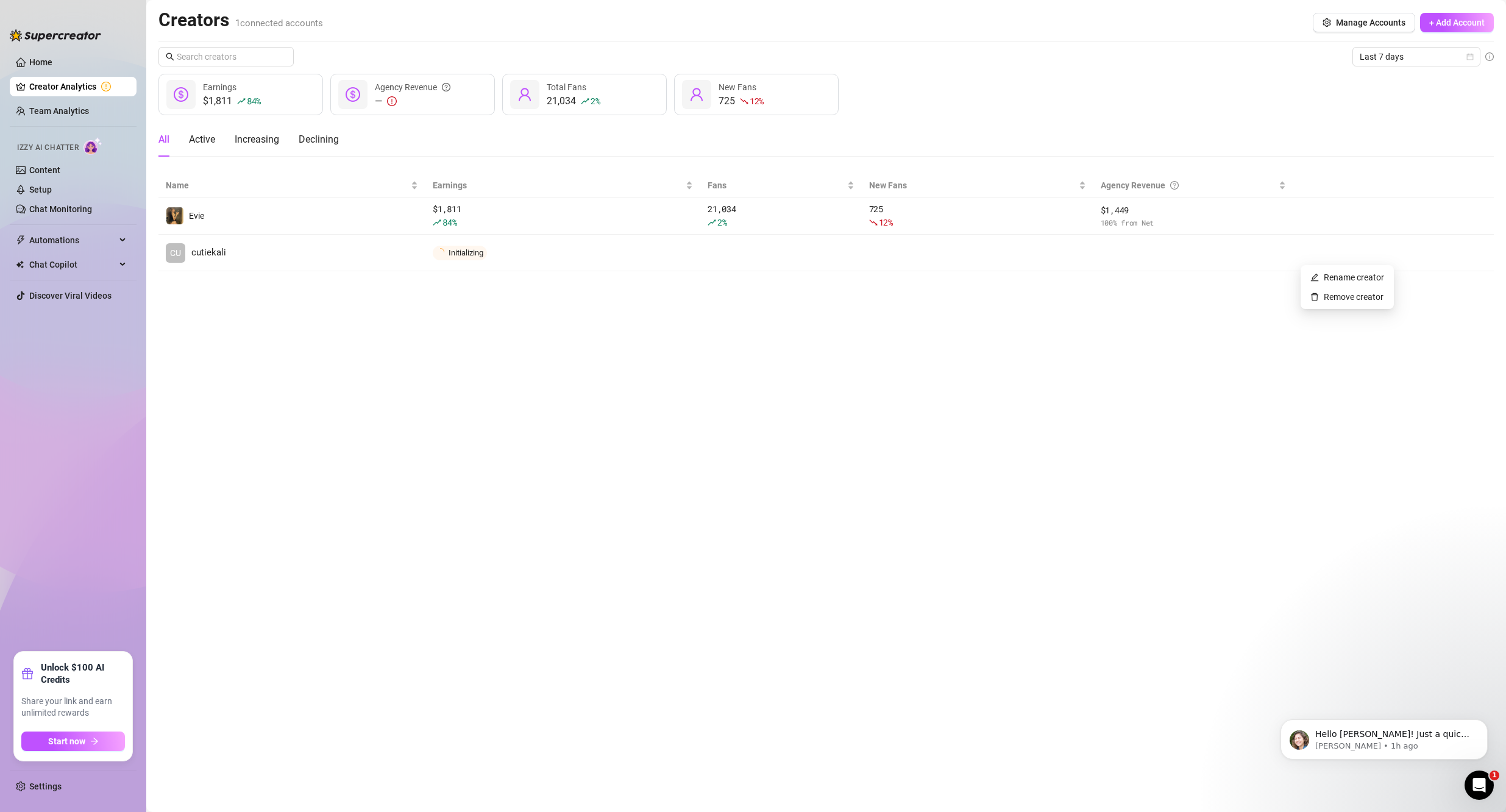
drag, startPoint x: 1183, startPoint y: 339, endPoint x: 1185, endPoint y: 333, distance: 6.3
click at [1011, 338] on main "Creators 1 connected accounts Manage Accounts + Add Account Last 7 days $1,811 …" at bounding box center [826, 406] width 1360 height 812
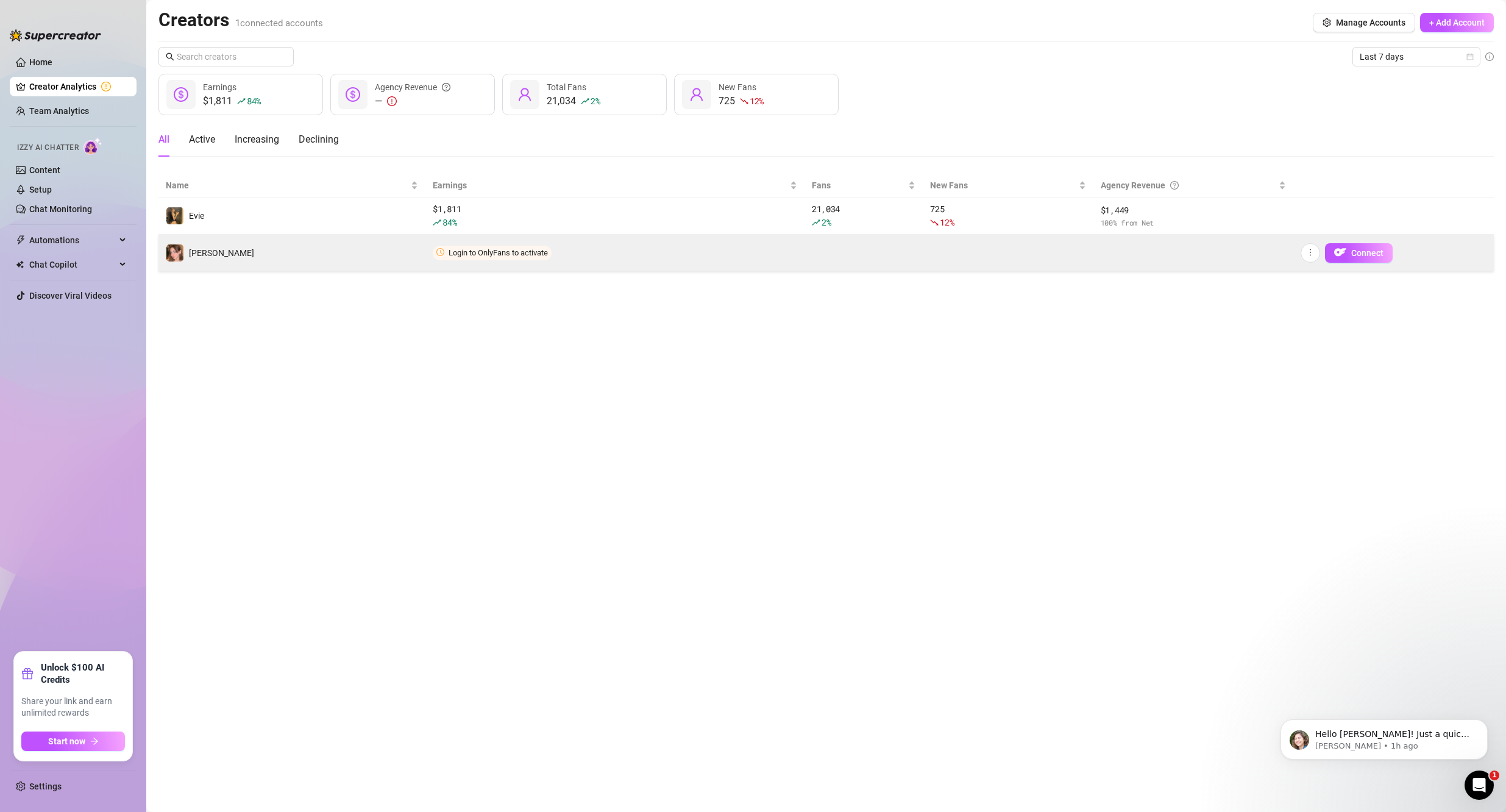
click at [625, 246] on td "Login to OnlyFans to activate" at bounding box center [615, 253] width 379 height 36
click at [1011, 253] on img "button" at bounding box center [1340, 252] width 12 height 12
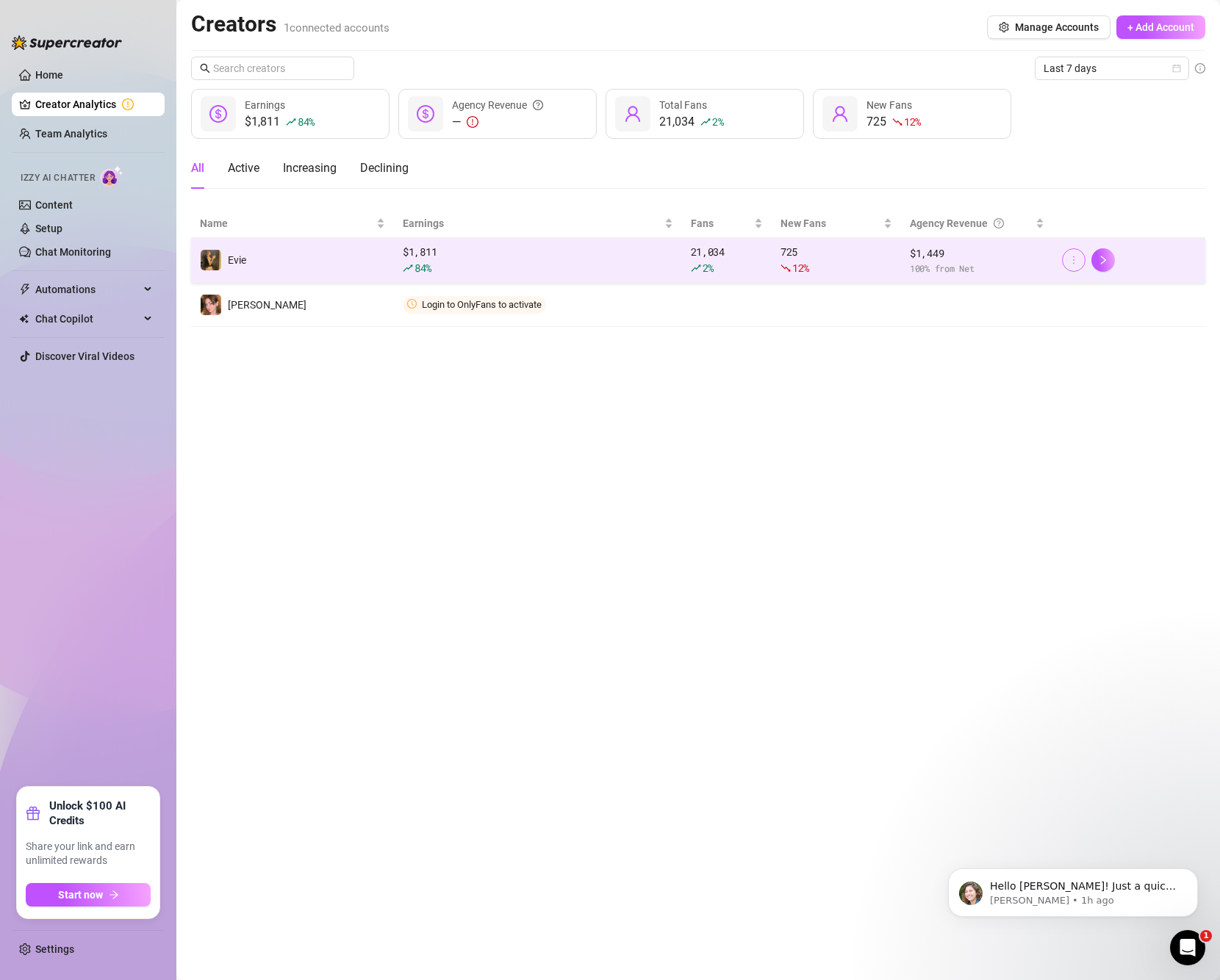
click at [1066, 261] on button "button" at bounding box center [1073, 260] width 23 height 23
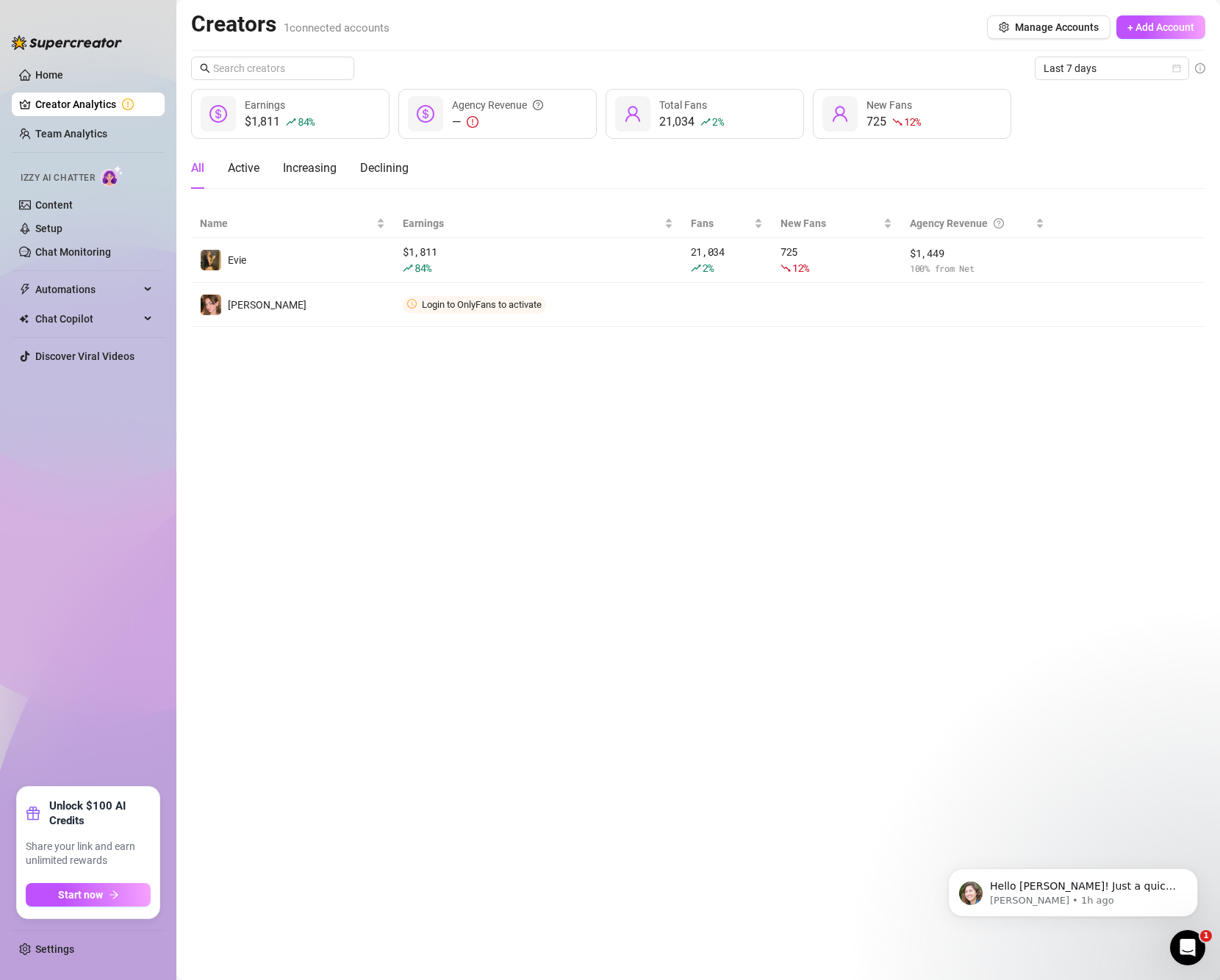
click at [1111, 147] on div "Last 7 days $1,811 84 % Earnings — Agency Revenue 21,034 2 % Total Fans 725 12 …" at bounding box center [698, 191] width 1014 height 270
click at [1135, 76] on span "Last 7 days" at bounding box center [1112, 68] width 137 height 22
click at [1116, 140] on div "Last 30 days" at bounding box center [1112, 145] width 131 height 16
click at [1095, 73] on span "Last 30 days" at bounding box center [1112, 68] width 137 height 22
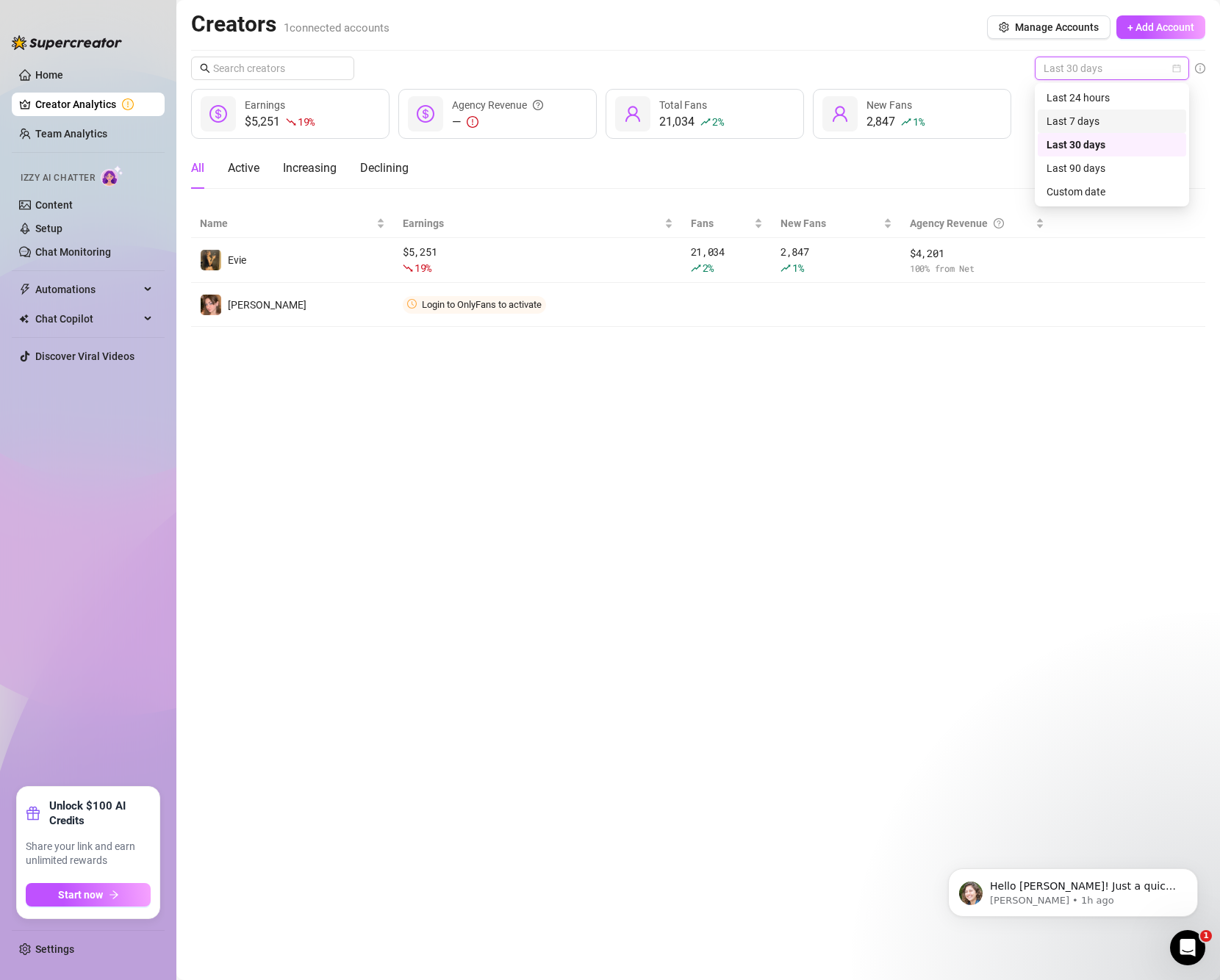
click at [1103, 117] on div "Last 7 days" at bounding box center [1112, 121] width 131 height 16
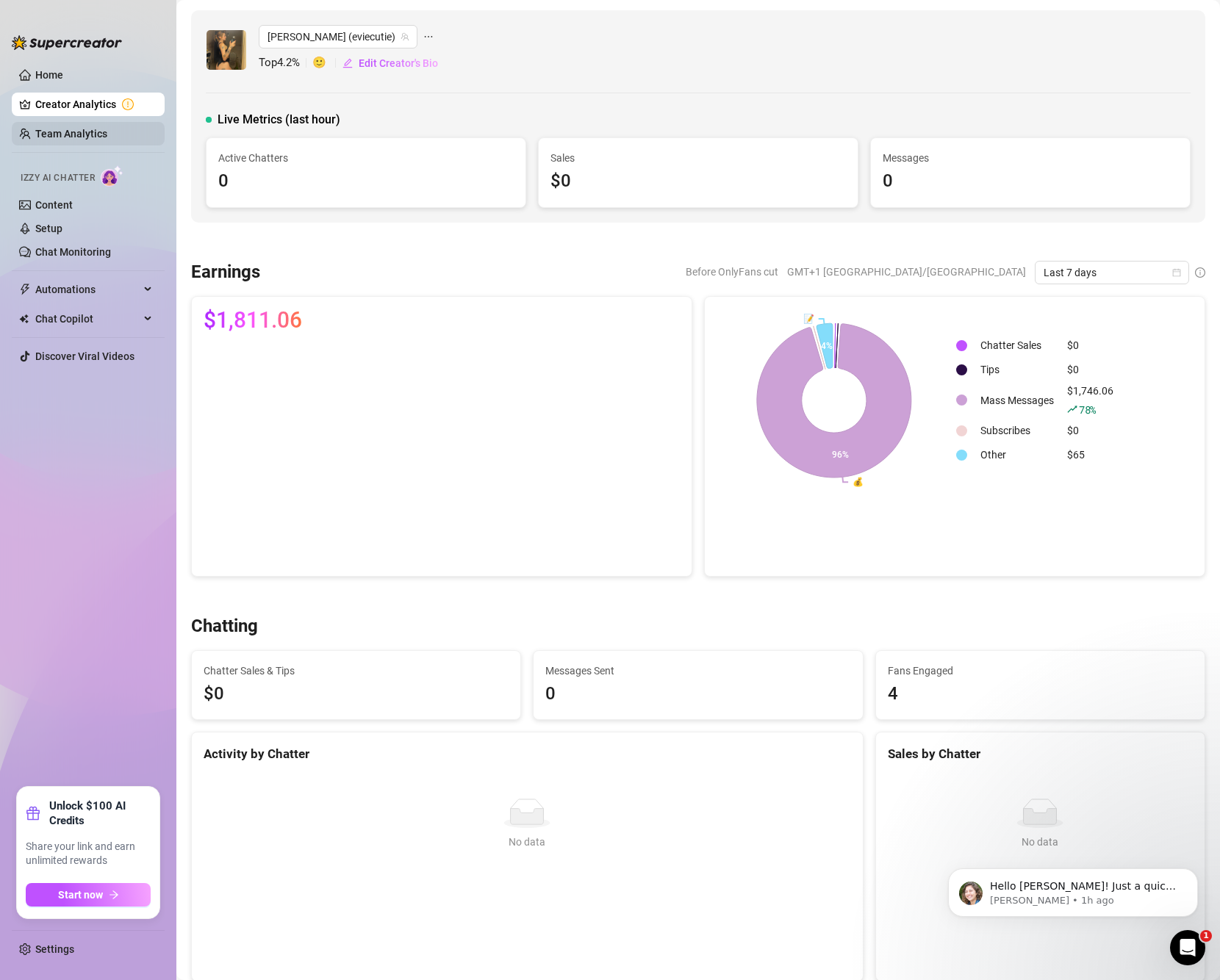
click at [98, 128] on link "Team Analytics" at bounding box center [71, 134] width 72 height 12
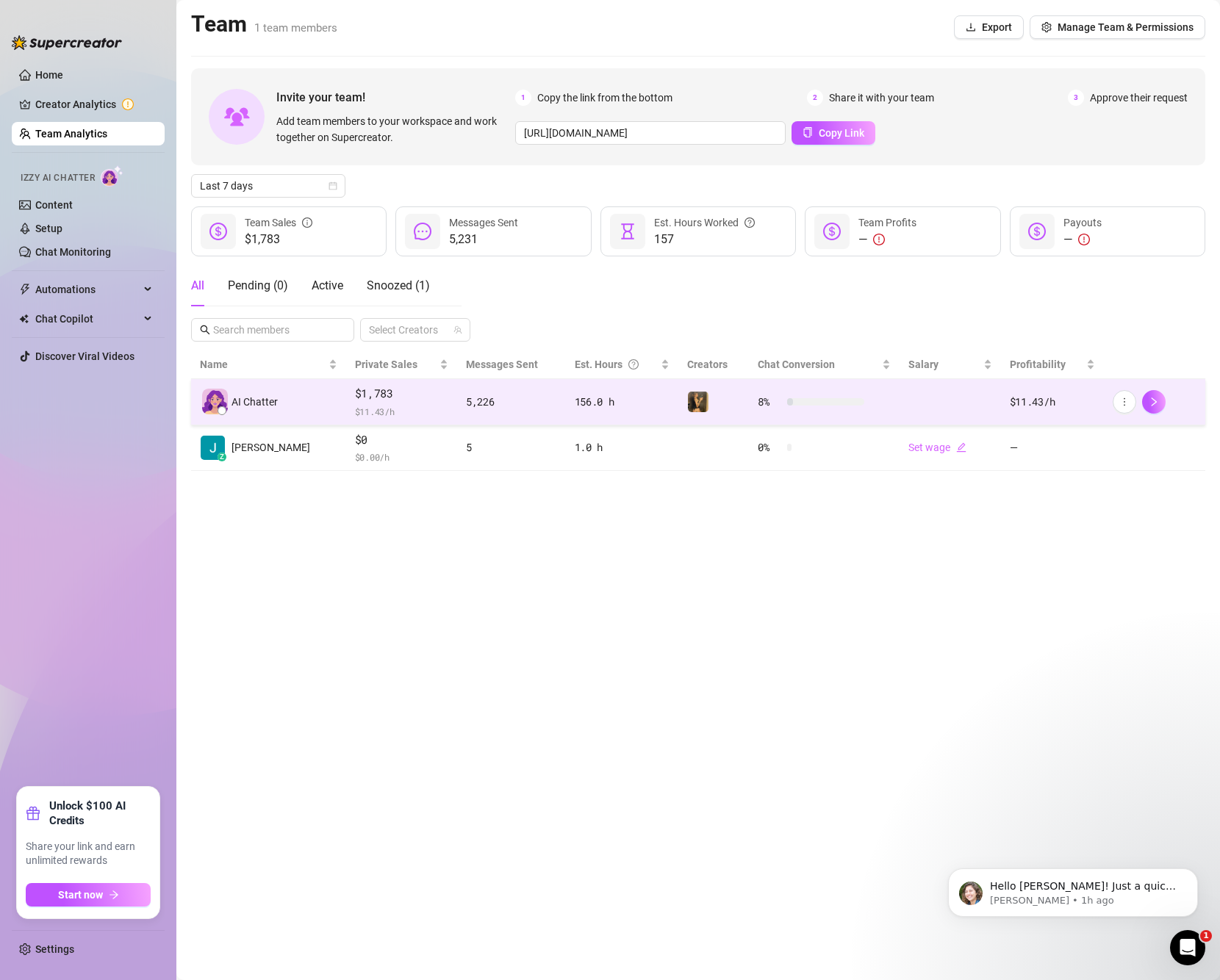
click at [220, 411] on div at bounding box center [222, 411] width 9 height 9
